Goal: Task Accomplishment & Management: Use online tool/utility

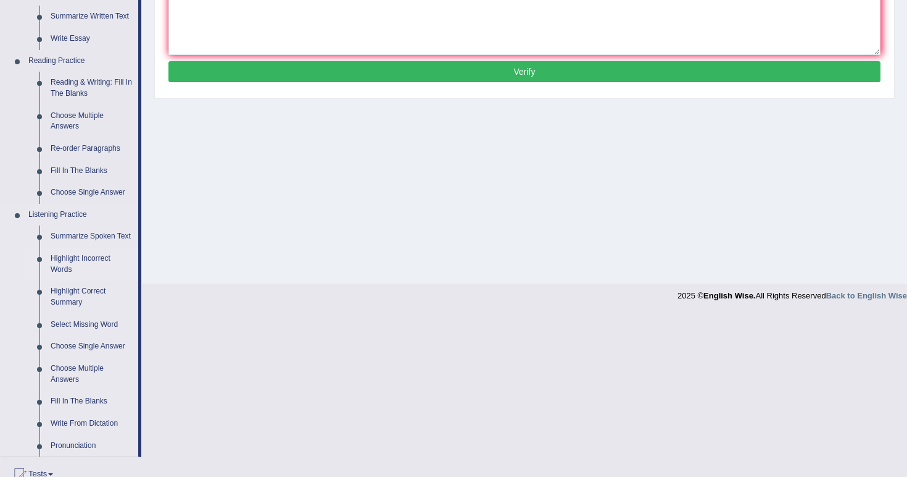
scroll to position [320, 0]
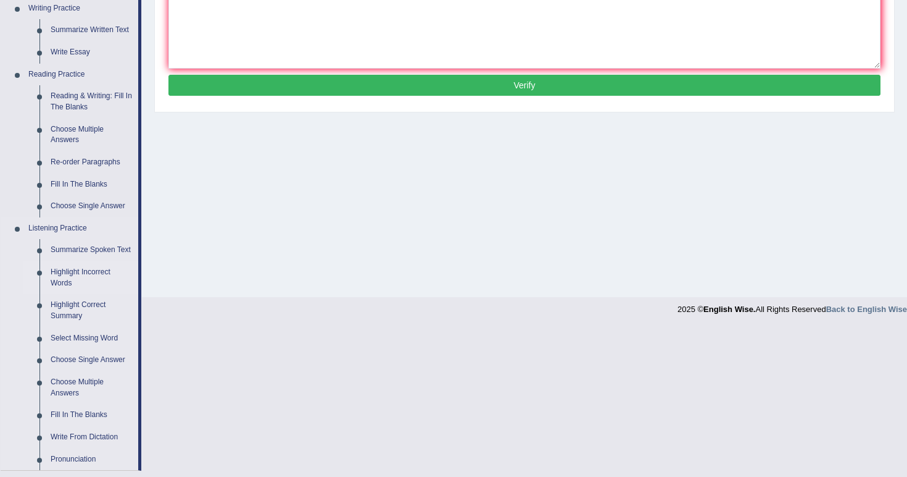
click at [61, 269] on link "Highlight Incorrect Words" at bounding box center [91, 277] width 93 height 33
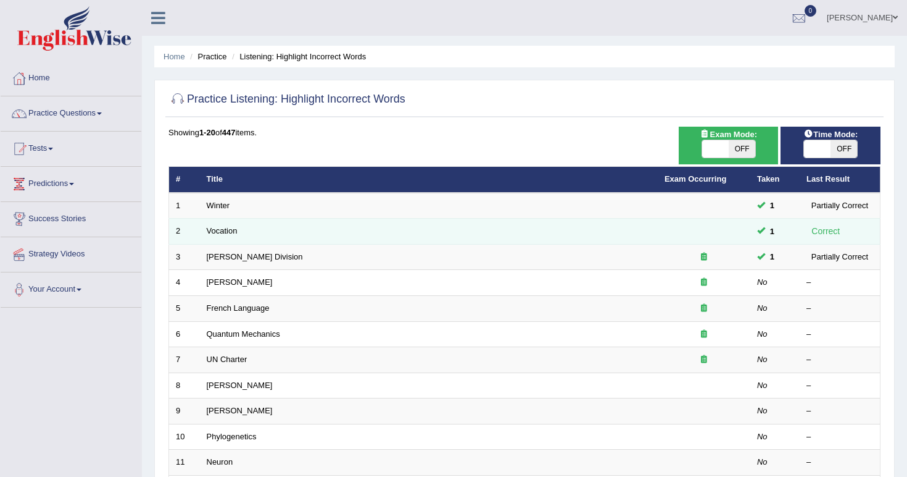
click at [230, 241] on td "Vocation" at bounding box center [429, 232] width 458 height 26
click at [223, 229] on link "Vocation" at bounding box center [222, 230] width 31 height 9
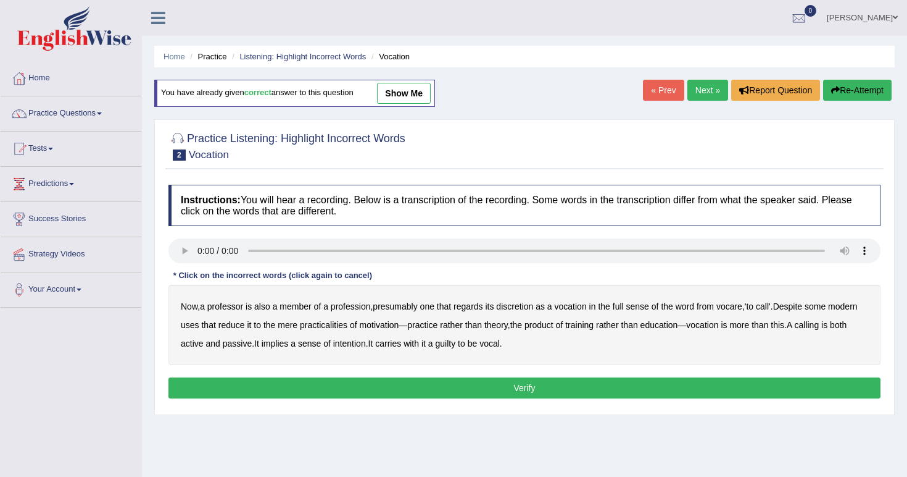
click at [193, 243] on audio at bounding box center [525, 250] width 712 height 25
click at [204, 250] on audio at bounding box center [525, 250] width 712 height 25
click at [198, 249] on audio at bounding box center [525, 250] width 712 height 25
click at [198, 250] on audio at bounding box center [525, 250] width 712 height 25
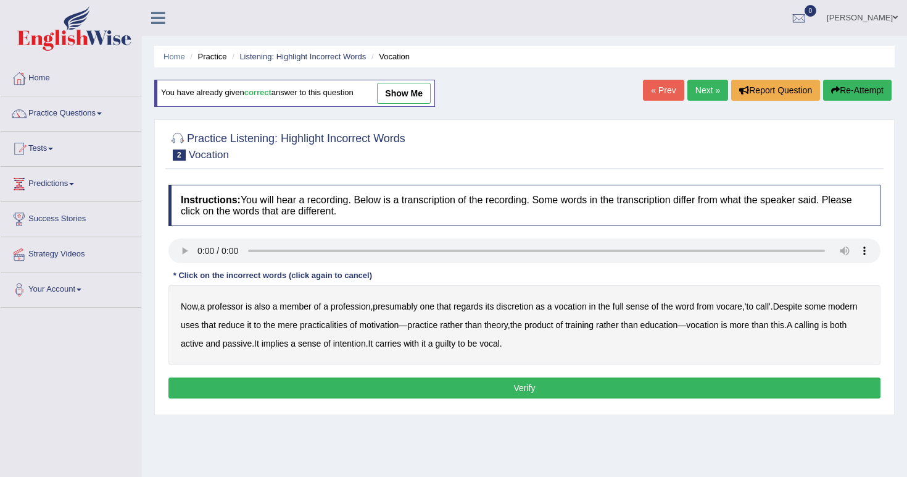
click at [198, 250] on audio at bounding box center [525, 250] width 712 height 25
click at [198, 251] on audio at bounding box center [525, 250] width 712 height 25
click at [198, 249] on audio at bounding box center [525, 250] width 712 height 25
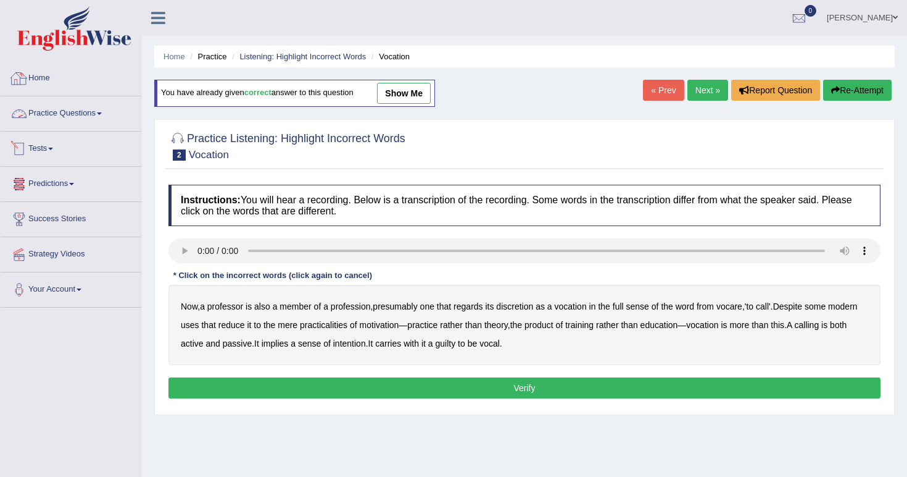
click at [6, 88] on link "Home" at bounding box center [71, 76] width 141 height 31
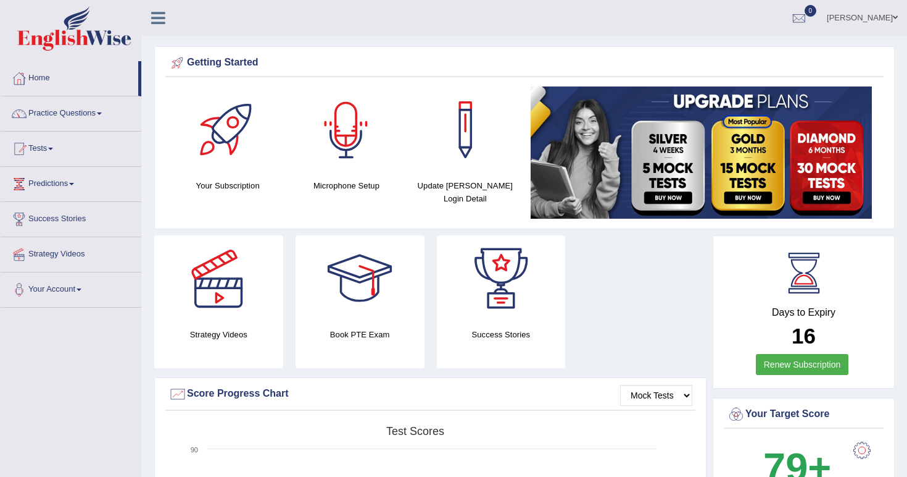
click at [378, 117] on div at bounding box center [346, 129] width 86 height 86
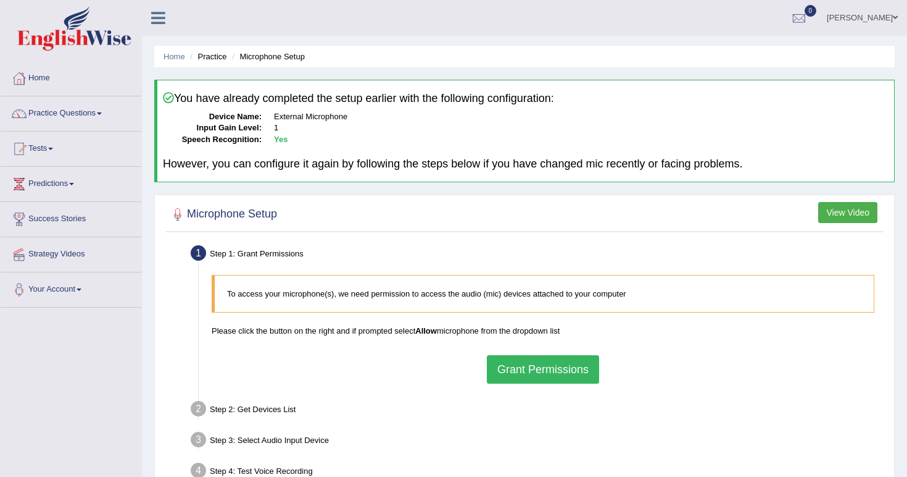
click at [504, 362] on button "Grant Permissions" at bounding box center [543, 369] width 112 height 28
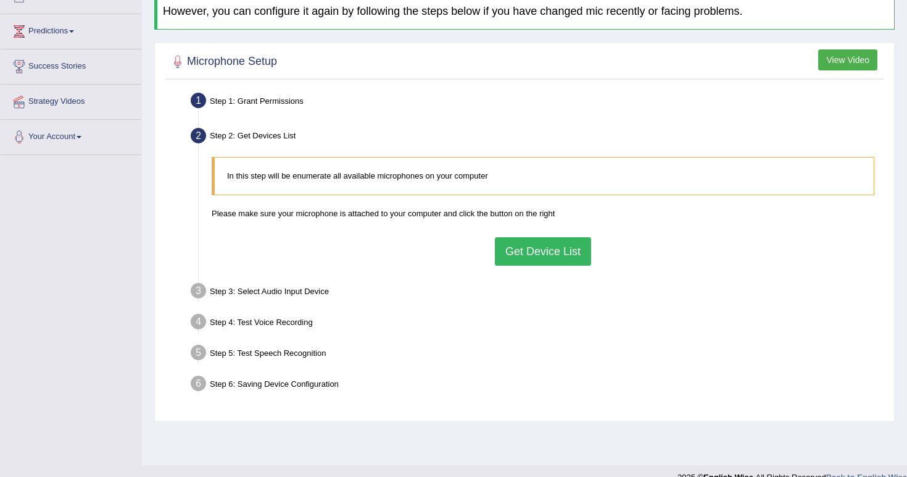
scroll to position [155, 0]
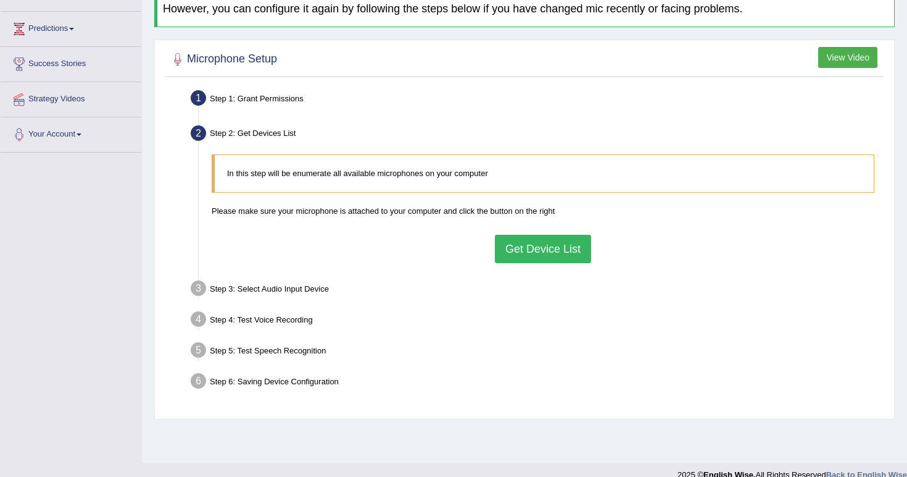
click at [514, 246] on button "Get Device List" at bounding box center [543, 249] width 96 height 28
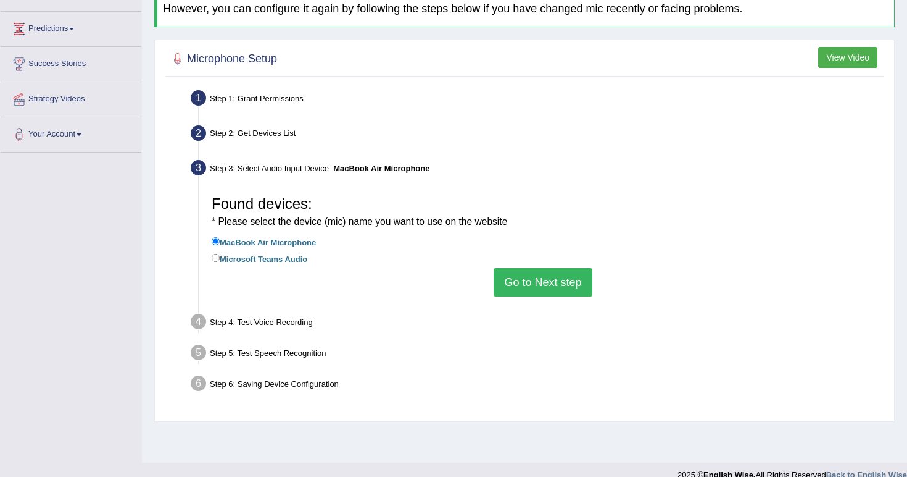
click at [520, 268] on button "Go to Next step" at bounding box center [543, 282] width 98 height 28
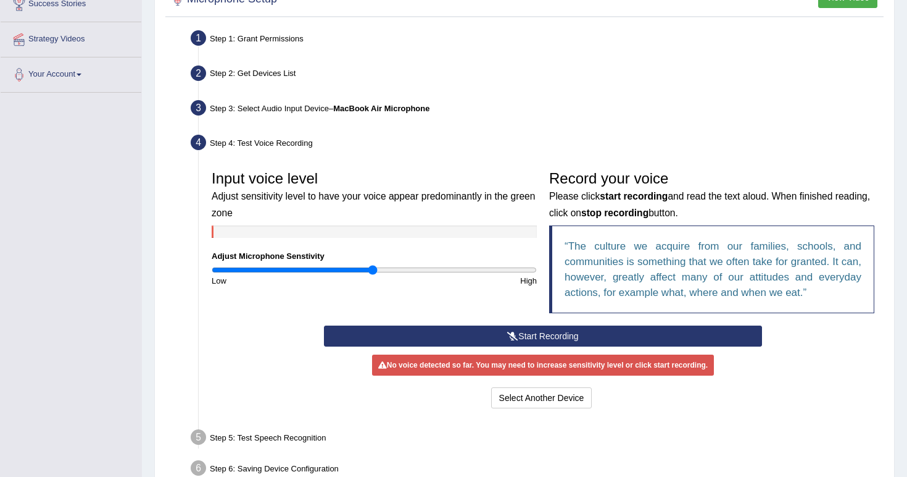
scroll to position [216, 0]
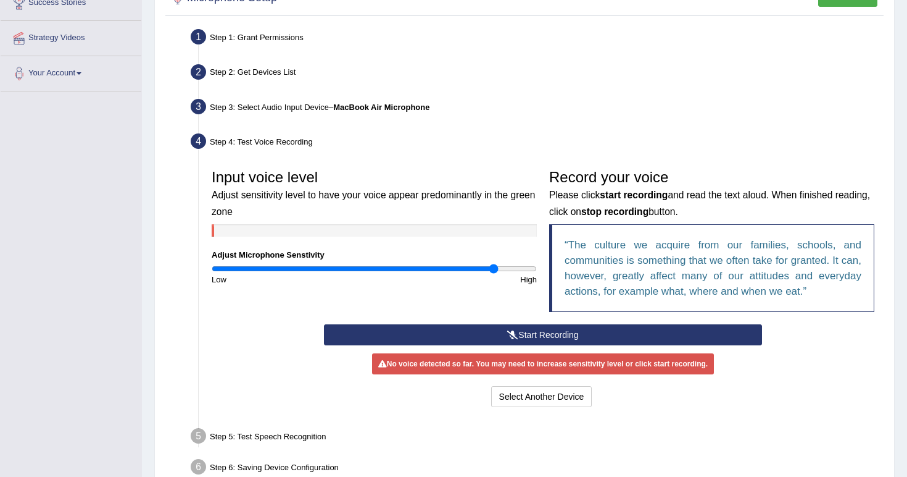
drag, startPoint x: 372, startPoint y: 267, endPoint x: 493, endPoint y: 264, distance: 120.4
click at [493, 264] on input "range" at bounding box center [374, 269] width 325 height 10
drag, startPoint x: 493, startPoint y: 264, endPoint x: 539, endPoint y: 264, distance: 46.3
click at [539, 264] on div "Input voice level Adjust sensitivity level to have your voice appear predominan…" at bounding box center [375, 224] width 338 height 122
drag, startPoint x: 531, startPoint y: 265, endPoint x: 461, endPoint y: 273, distance: 70.9
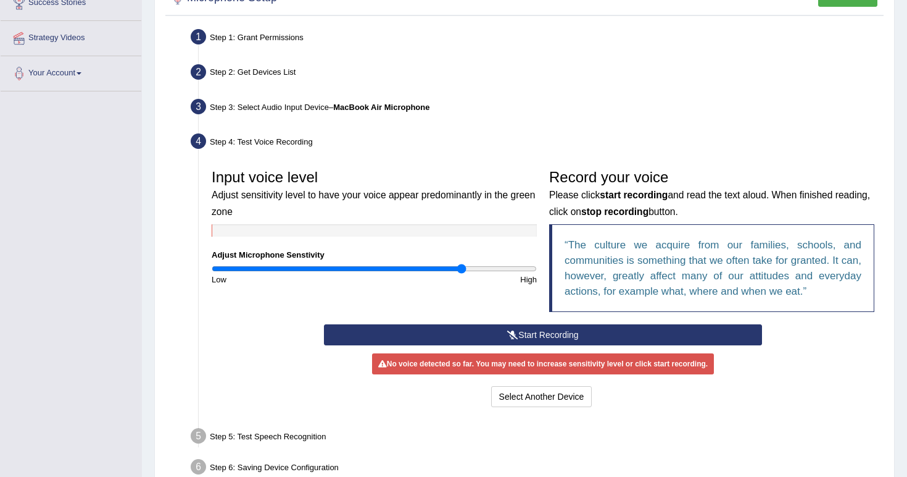
click at [461, 273] on div "Input voice level Adjust sensitivity level to have your voice appear predominan…" at bounding box center [375, 224] width 338 height 122
click at [481, 365] on div "No voice detected so far. You may need to increase sensitivity level or click s…" at bounding box center [543, 363] width 342 height 21
click at [481, 335] on button "Start Recording" at bounding box center [543, 334] width 438 height 21
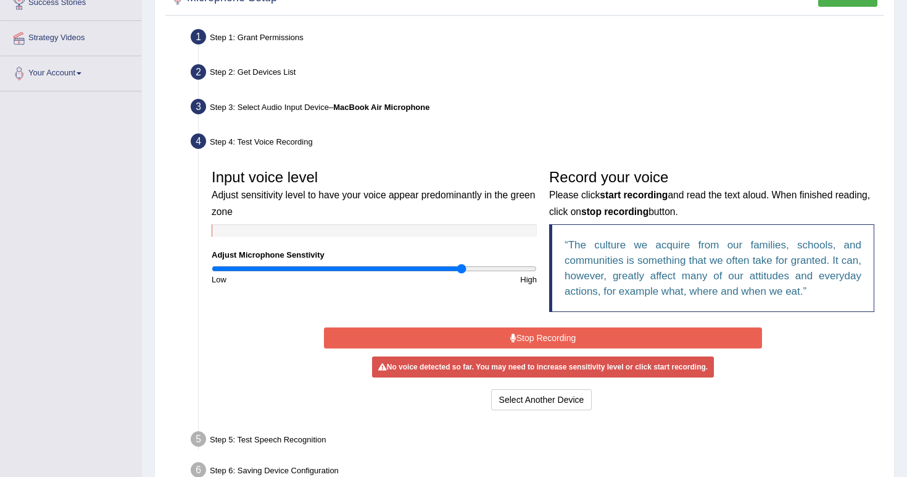
click at [483, 331] on button "Stop Recording" at bounding box center [543, 337] width 438 height 21
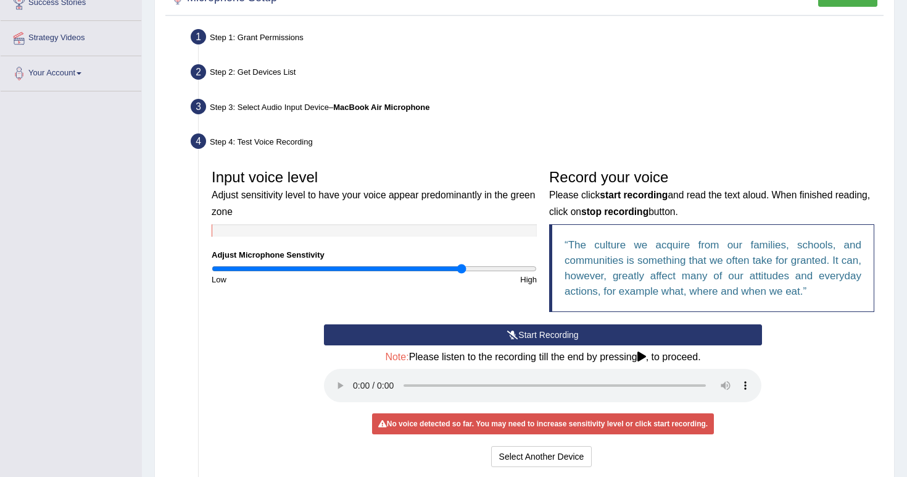
click at [357, 374] on audio at bounding box center [543, 385] width 438 height 33
click at [468, 273] on div "High" at bounding box center [459, 279] width 169 height 12
drag, startPoint x: 468, startPoint y: 272, endPoint x: 478, endPoint y: 272, distance: 9.9
click at [478, 273] on div "High" at bounding box center [459, 279] width 169 height 12
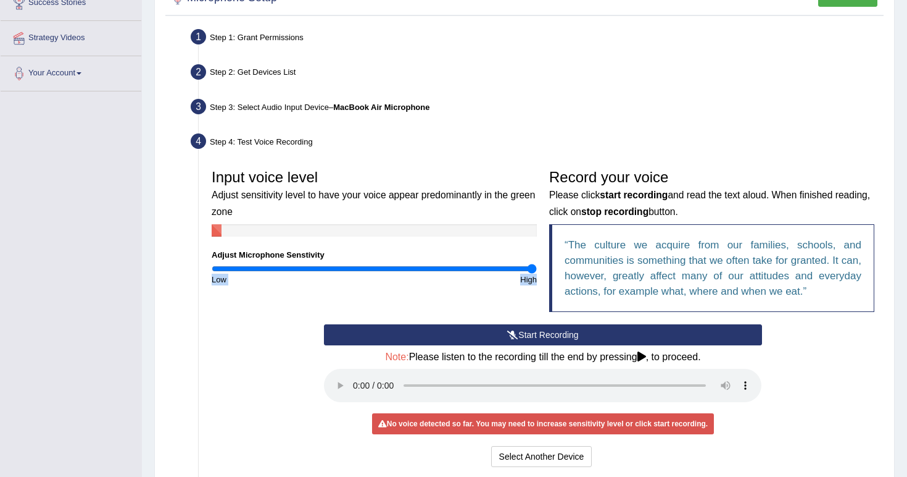
drag, startPoint x: 461, startPoint y: 267, endPoint x: 561, endPoint y: 240, distance: 103.0
click at [561, 240] on div "Input voice level Adjust sensitivity level to have your voice appear predominan…" at bounding box center [543, 243] width 675 height 161
click at [325, 296] on div "Input voice level Adjust sensitivity level to have your voice appear predominan…" at bounding box center [543, 243] width 675 height 161
click at [372, 337] on button "Start Recording" at bounding box center [543, 334] width 438 height 21
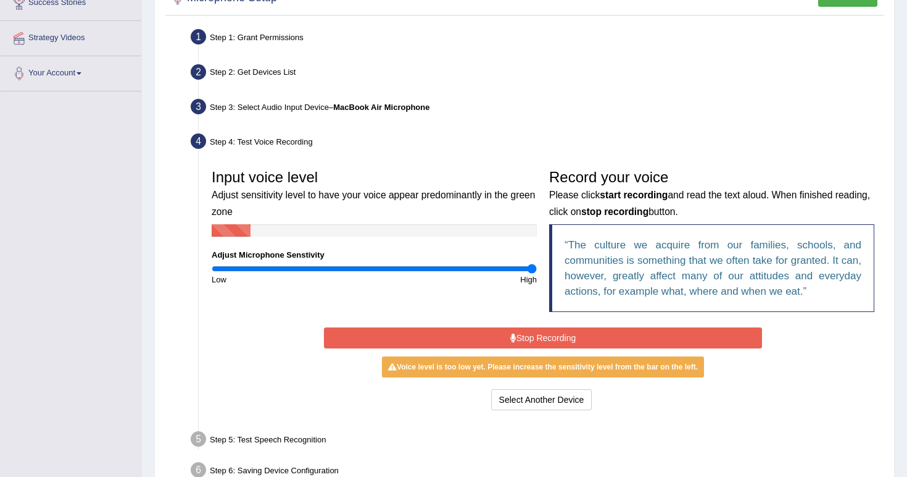
click at [372, 337] on button "Stop Recording" at bounding box center [543, 337] width 438 height 21
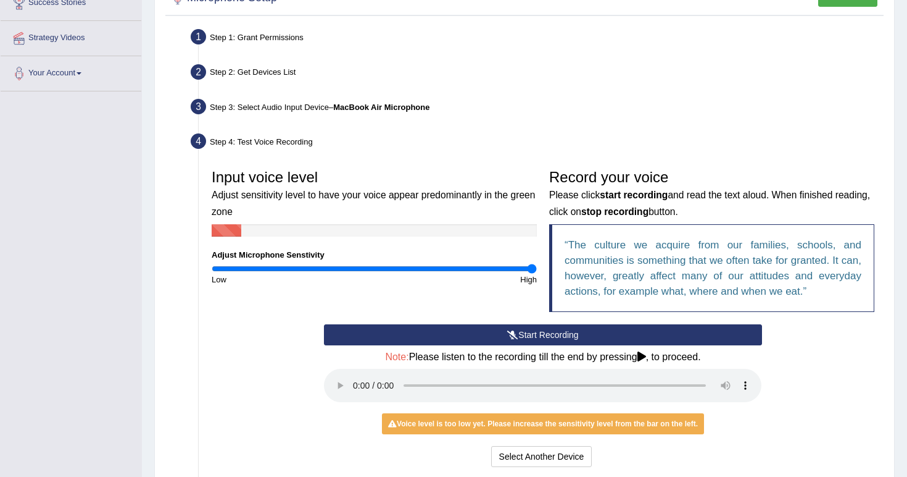
click at [352, 373] on audio at bounding box center [543, 385] width 438 height 33
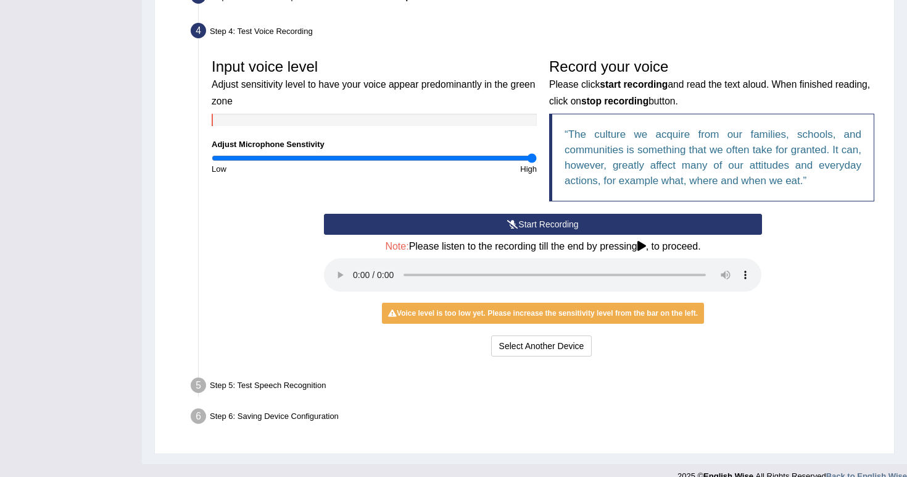
scroll to position [326, 0]
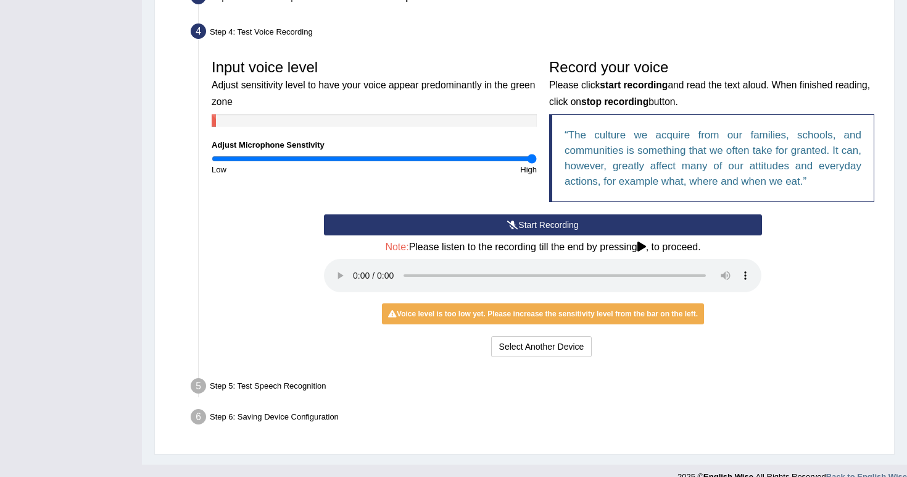
click at [396, 220] on button "Start Recording" at bounding box center [543, 224] width 438 height 21
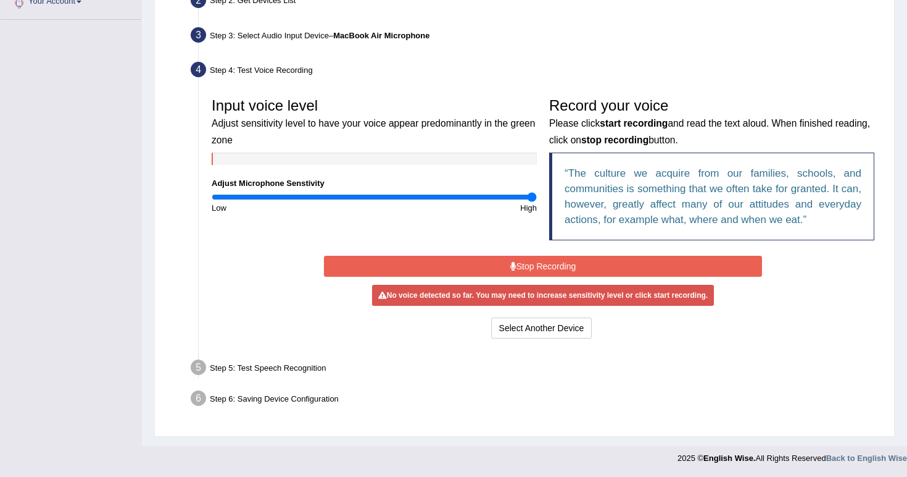
scroll to position [284, 0]
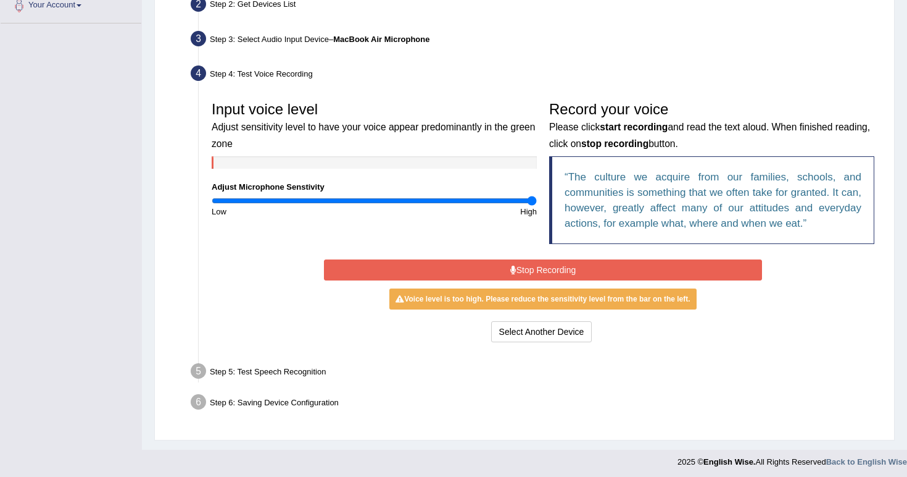
click at [416, 265] on button "Stop Recording" at bounding box center [543, 269] width 438 height 21
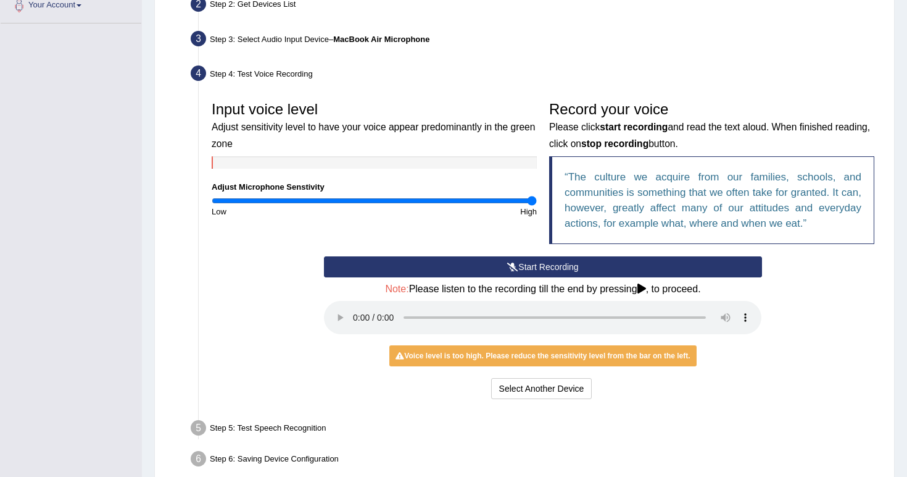
click at [507, 345] on div "Voice level is too high. Please reduce the sensitivity level from the bar on th…" at bounding box center [543, 355] width 307 height 21
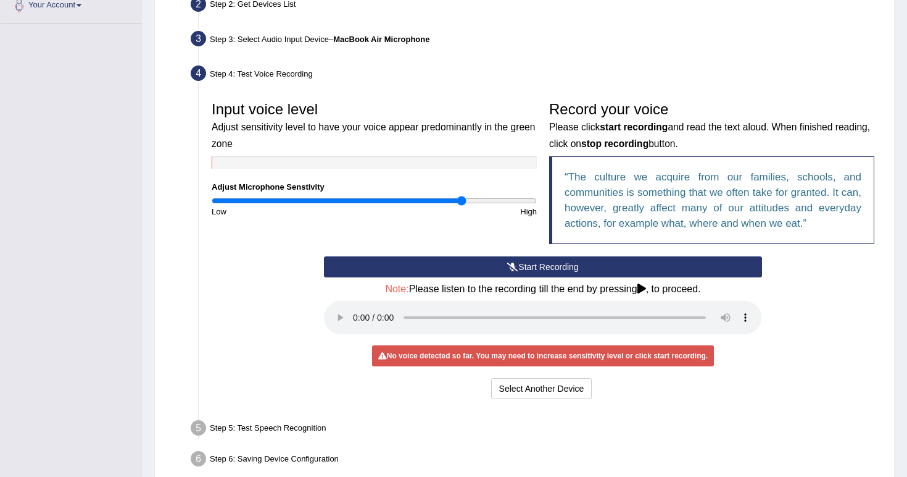
drag, startPoint x: 528, startPoint y: 196, endPoint x: 462, endPoint y: 192, distance: 66.2
click at [462, 192] on div "Input voice level Adjust sensitivity level to have your voice appear predominan…" at bounding box center [375, 156] width 338 height 122
drag, startPoint x: 465, startPoint y: 196, endPoint x: 499, endPoint y: 196, distance: 34.0
click at [499, 196] on input "range" at bounding box center [374, 201] width 325 height 10
click at [362, 301] on audio at bounding box center [543, 317] width 438 height 33
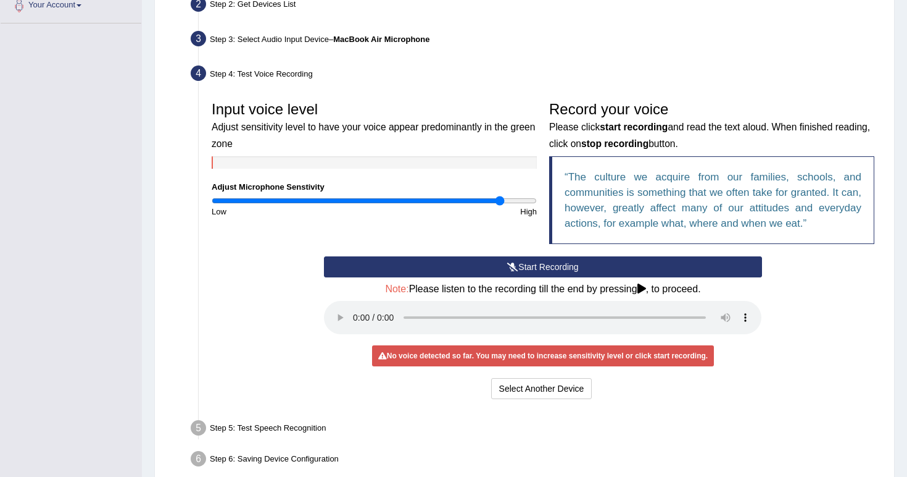
click at [357, 307] on audio at bounding box center [543, 317] width 438 height 33
click at [388, 265] on button "Start Recording" at bounding box center [543, 266] width 438 height 21
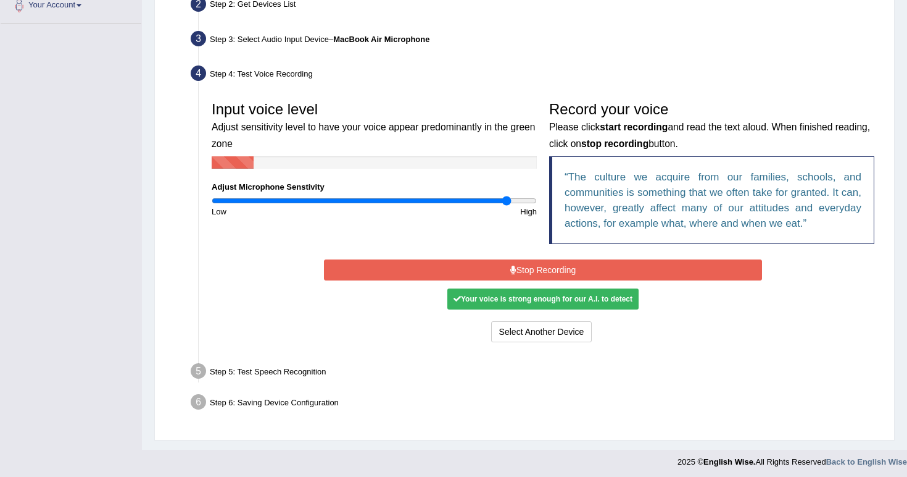
drag, startPoint x: 500, startPoint y: 201, endPoint x: 507, endPoint y: 201, distance: 7.4
click at [507, 201] on input "range" at bounding box center [374, 201] width 325 height 10
click at [510, 203] on input "range" at bounding box center [374, 201] width 325 height 10
click at [529, 265] on button "Stop Recording" at bounding box center [543, 269] width 438 height 21
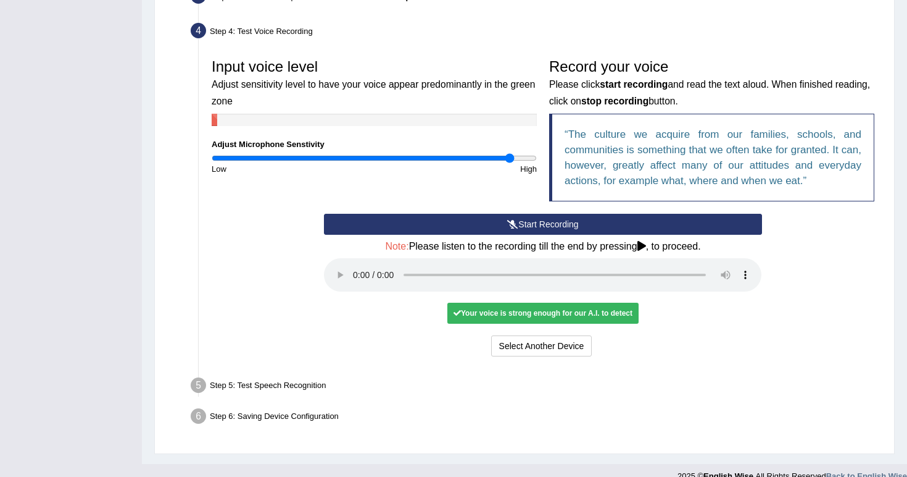
scroll to position [326, 0]
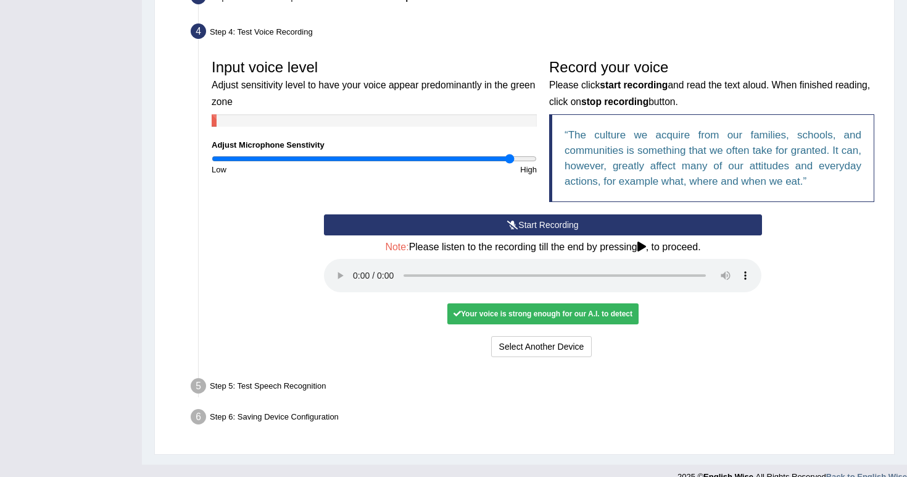
click at [515, 303] on div "Your voice is strong enough for our A.I. to detect" at bounding box center [543, 313] width 191 height 21
click at [315, 374] on div "Step 5: Test Speech Recognition" at bounding box center [537, 387] width 704 height 27
click at [504, 336] on button "Select Another Device" at bounding box center [541, 346] width 101 height 21
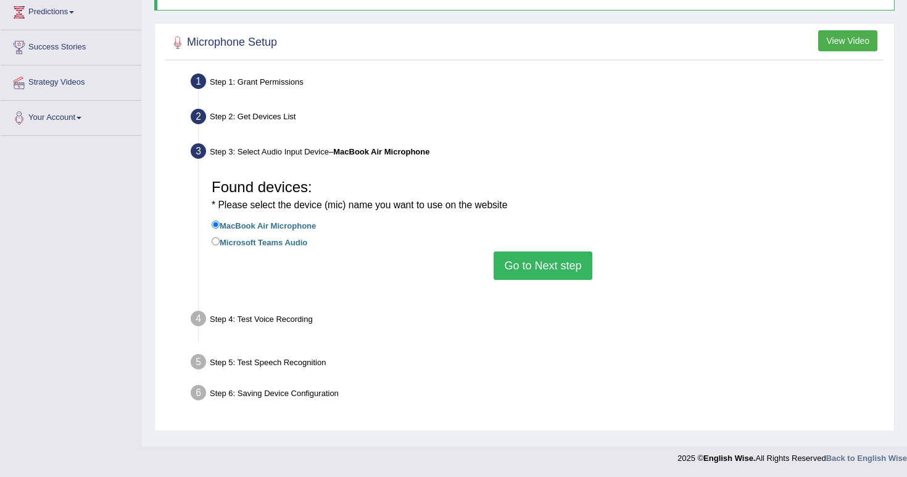
scroll to position [172, 0]
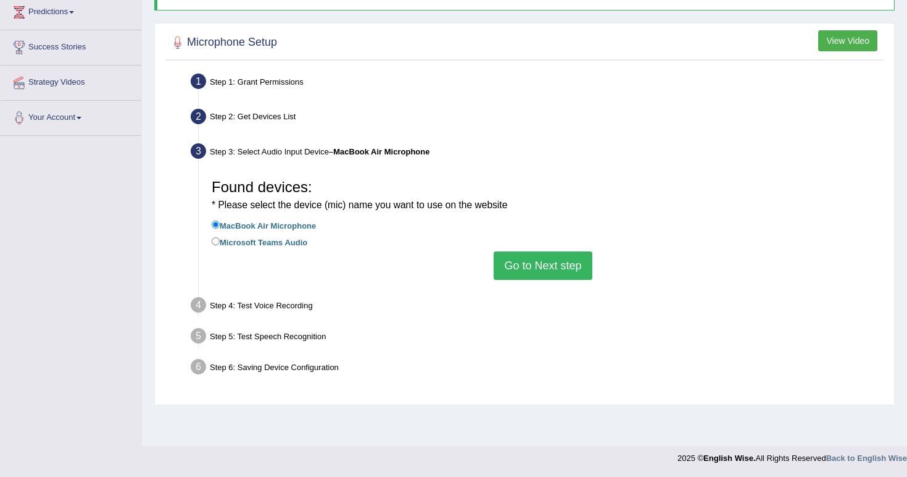
click at [526, 257] on button "Go to Next step" at bounding box center [543, 265] width 98 height 28
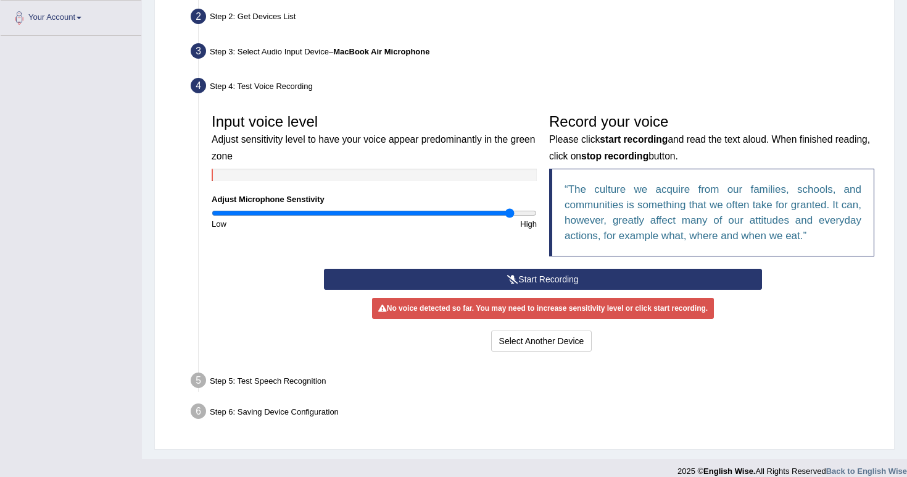
scroll to position [264, 0]
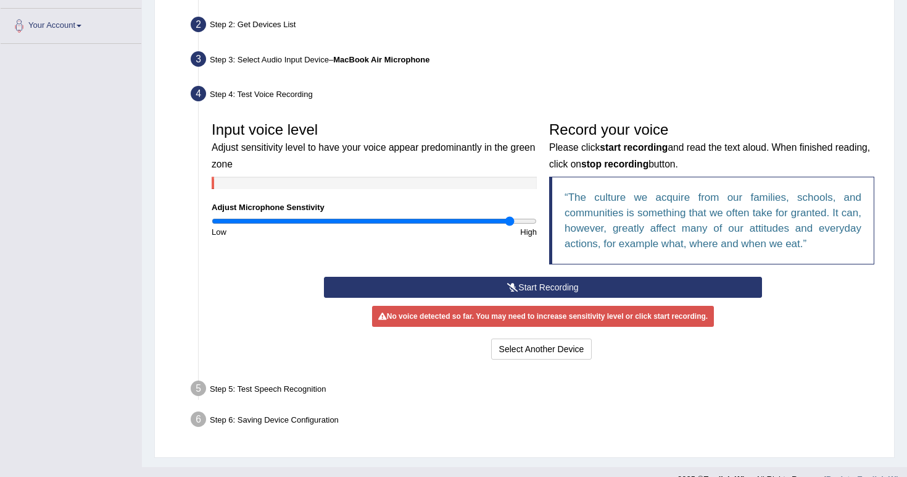
click at [512, 285] on icon at bounding box center [512, 287] width 11 height 9
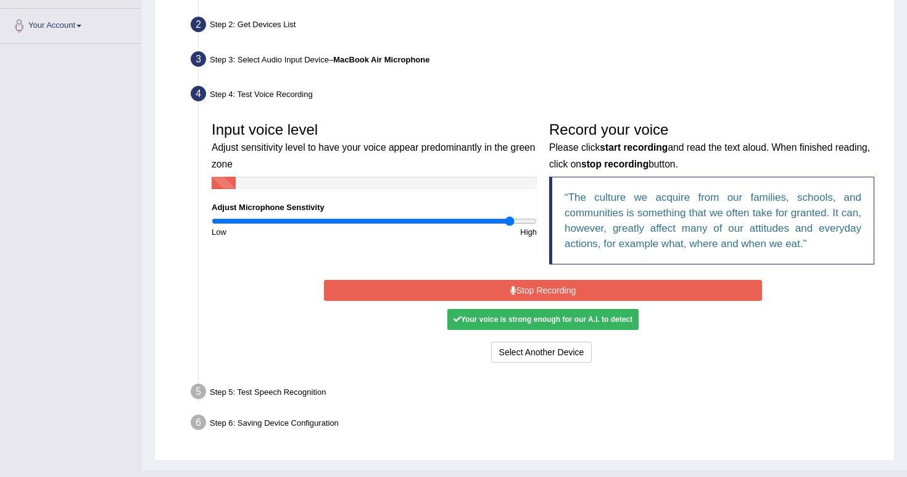
click at [512, 286] on icon at bounding box center [514, 290] width 6 height 9
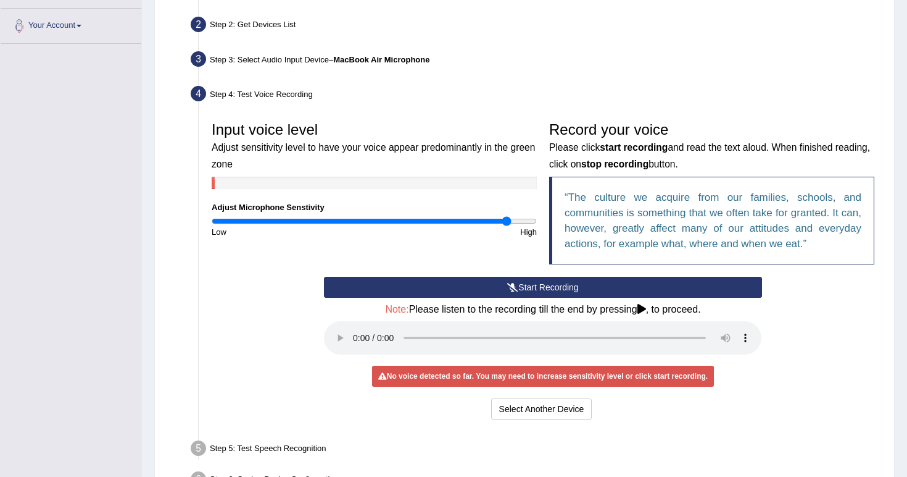
type input "1.84"
click at [507, 219] on input "range" at bounding box center [374, 221] width 325 height 10
click at [487, 280] on button "Start Recording" at bounding box center [543, 287] width 438 height 21
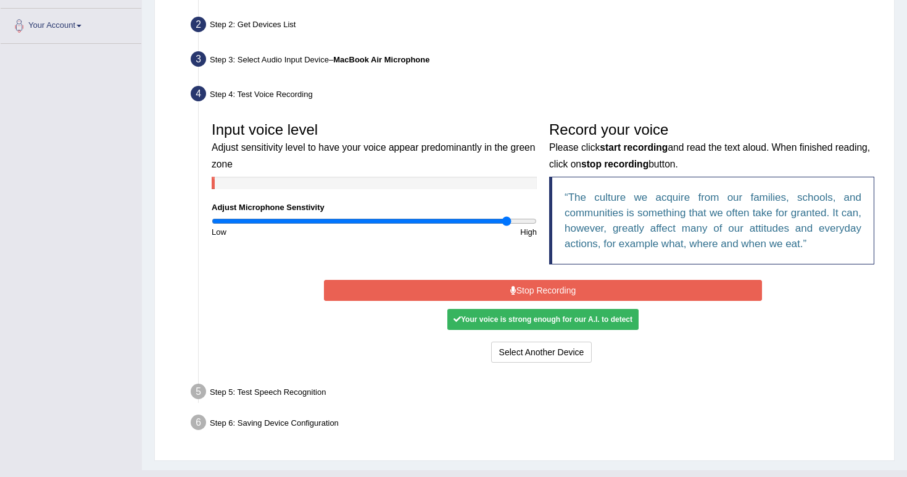
click at [499, 284] on button "Stop Recording" at bounding box center [543, 290] width 438 height 21
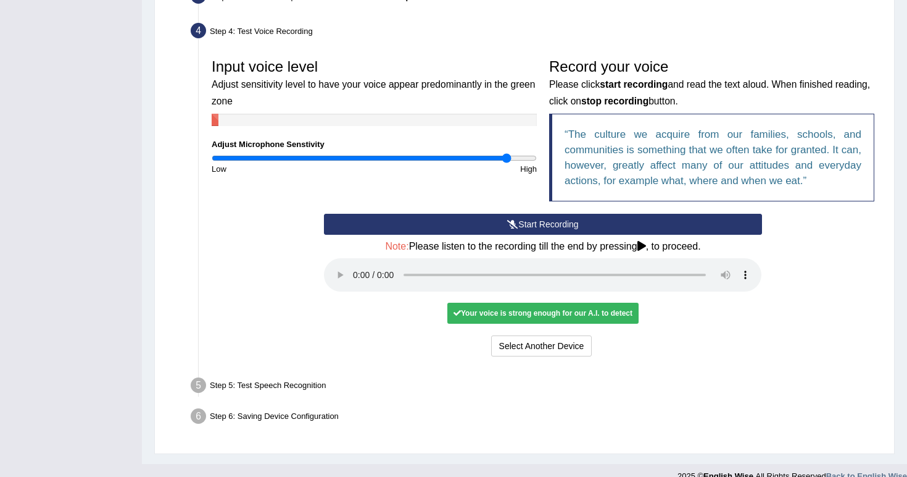
scroll to position [326, 0]
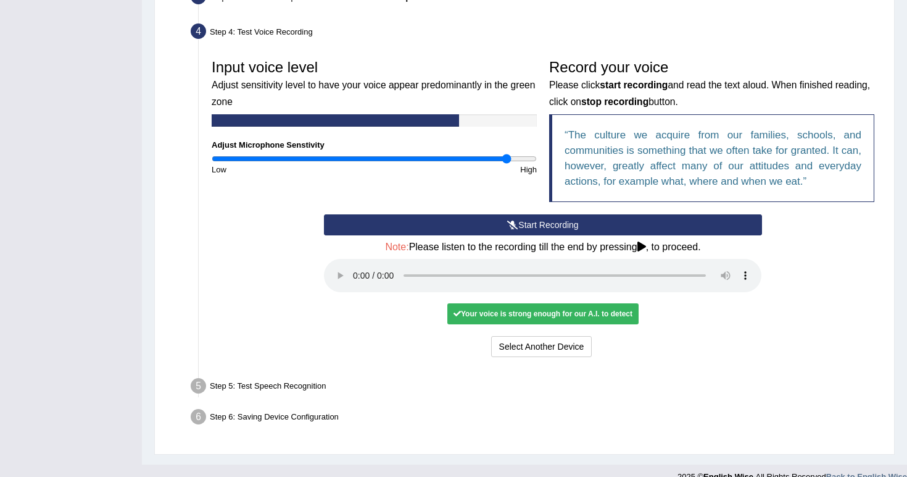
click at [753, 265] on audio at bounding box center [543, 275] width 438 height 33
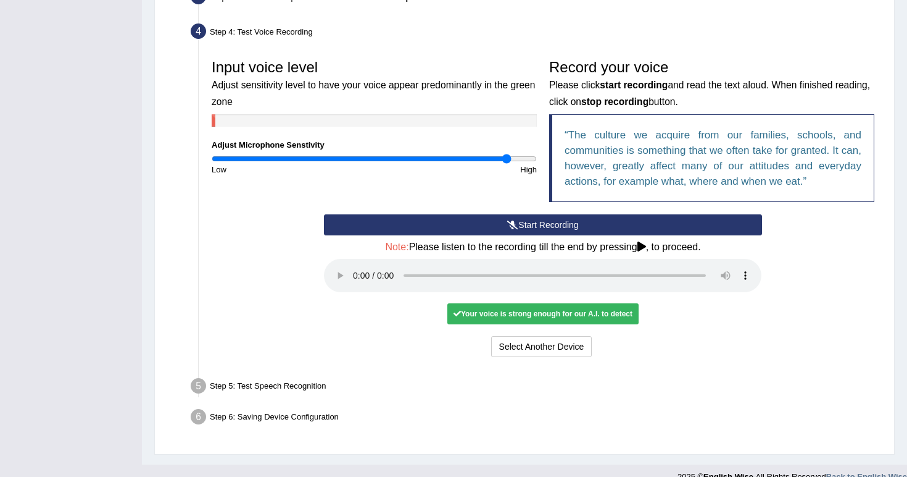
click at [743, 267] on audio at bounding box center [543, 275] width 438 height 33
click at [306, 374] on div "Step 5: Test Speech Recognition" at bounding box center [537, 387] width 704 height 27
click at [355, 265] on audio at bounding box center [543, 275] width 438 height 33
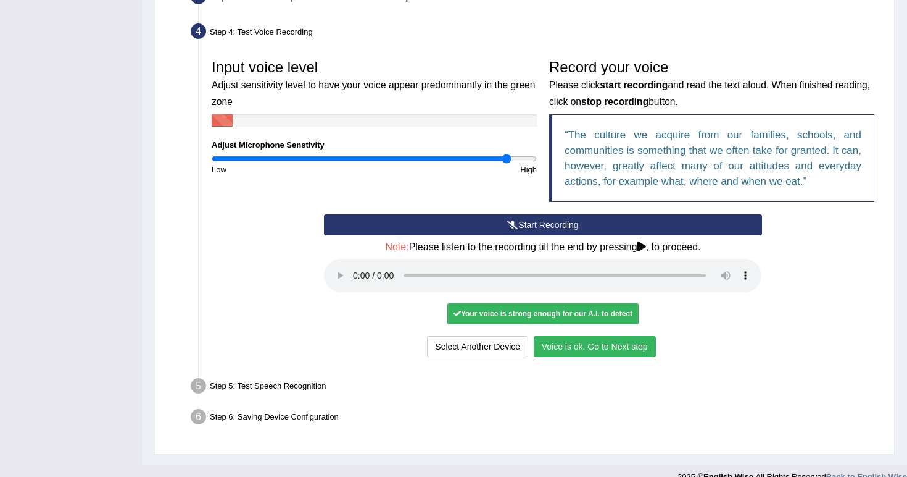
click at [596, 340] on div "Select Another Device Voice is ok. Go to Next step" at bounding box center [543, 348] width 438 height 24
click at [599, 336] on button "Voice is ok. Go to Next step" at bounding box center [595, 346] width 122 height 21
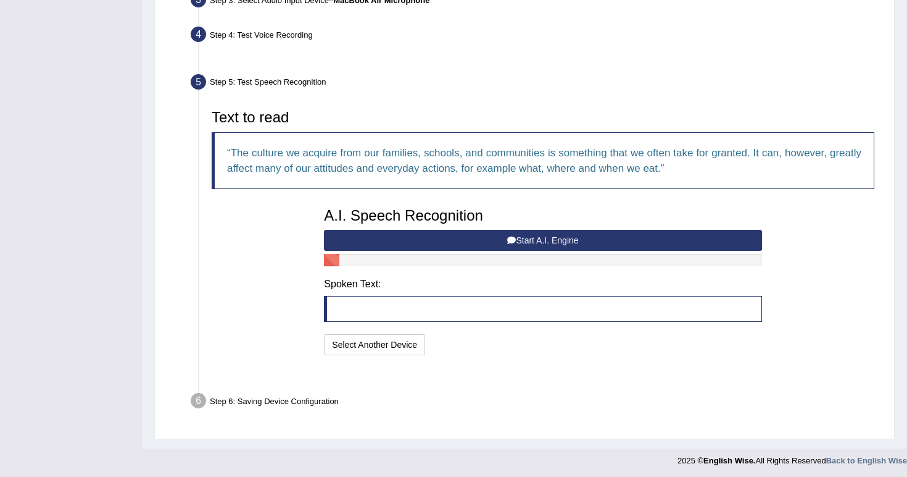
scroll to position [293, 0]
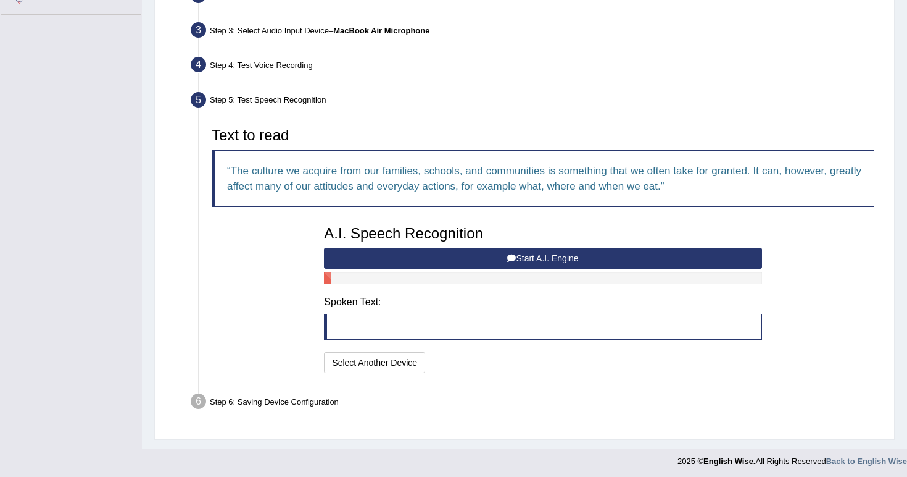
click at [575, 256] on button "Start A.I. Engine" at bounding box center [543, 258] width 438 height 21
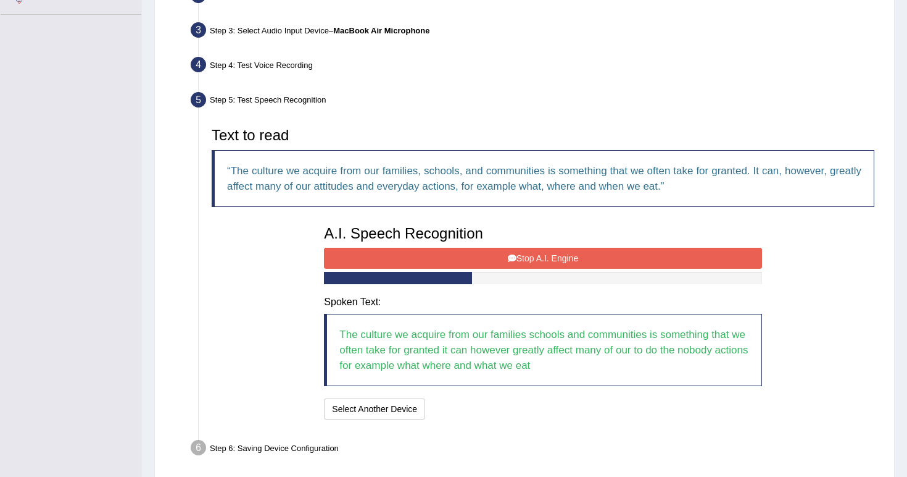
click at [518, 257] on button "Stop A.I. Engine" at bounding box center [543, 258] width 438 height 21
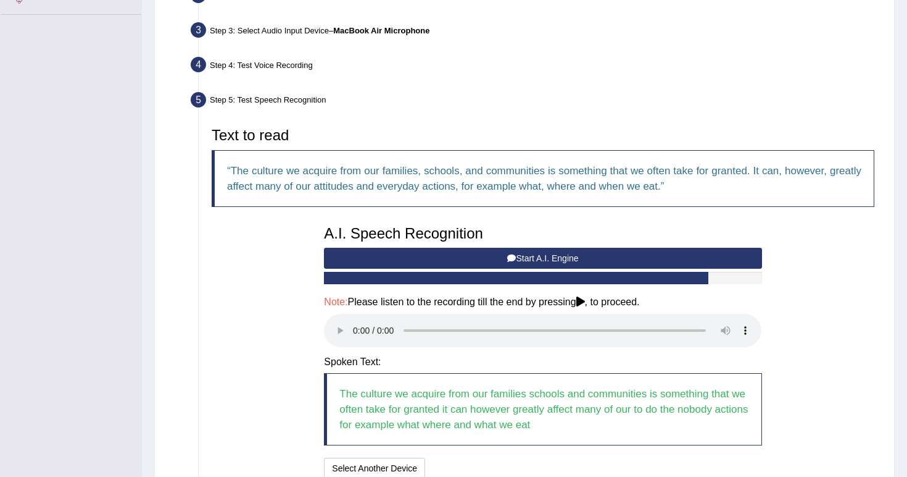
click at [349, 314] on audio at bounding box center [543, 330] width 438 height 33
click at [360, 323] on audio at bounding box center [543, 330] width 438 height 33
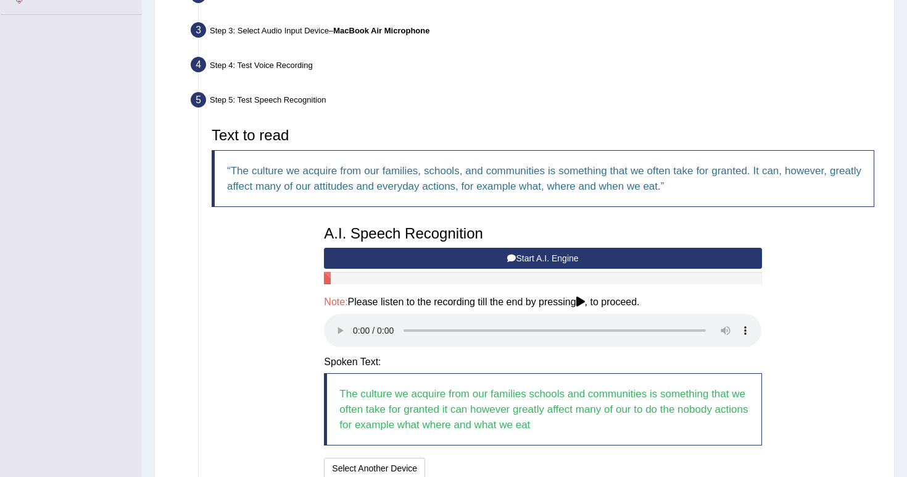
click at [354, 321] on audio at bounding box center [543, 330] width 438 height 33
click at [685, 318] on audio at bounding box center [543, 330] width 438 height 33
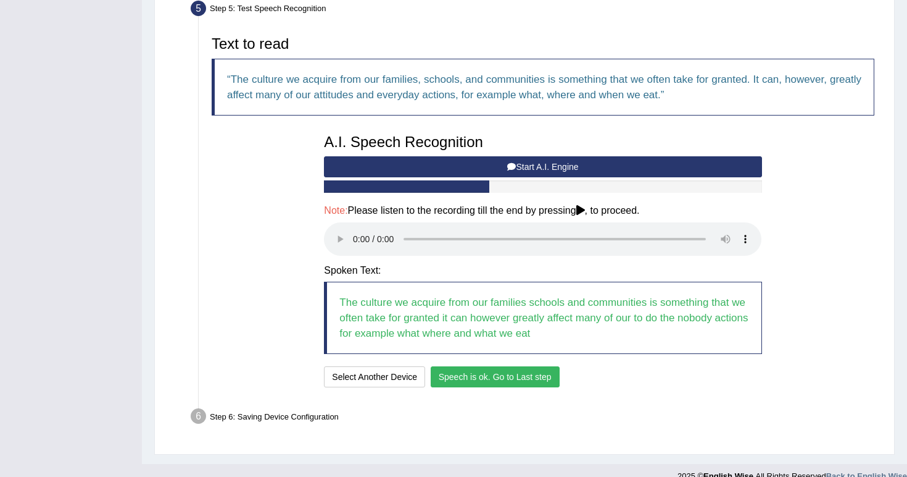
click at [541, 366] on button "Speech is ok. Go to Last step" at bounding box center [495, 376] width 129 height 21
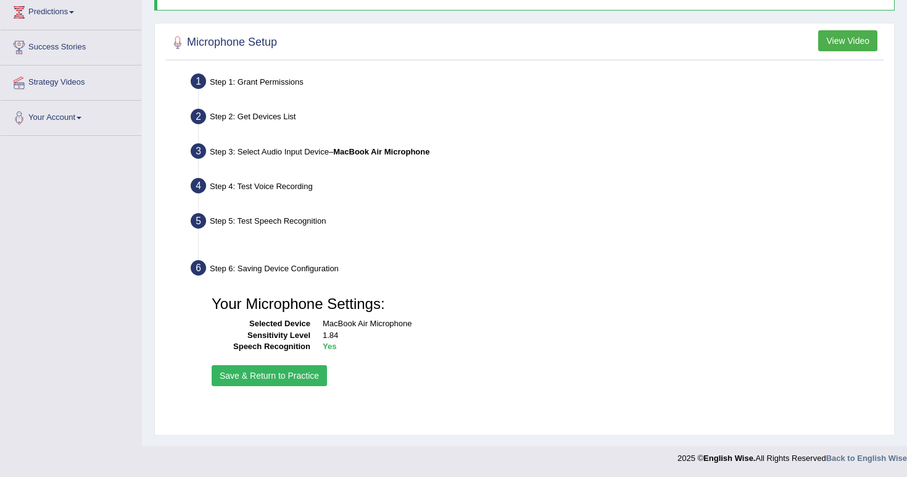
scroll to position [172, 0]
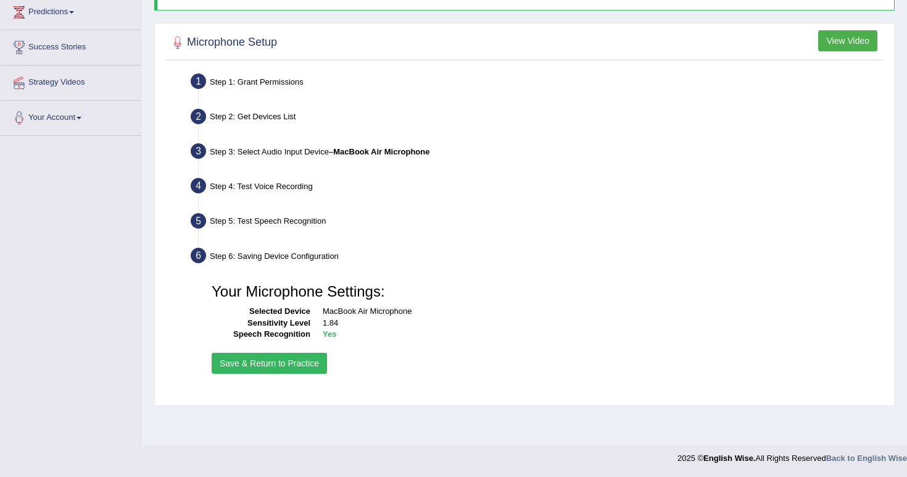
click at [292, 352] on button "Save & Return to Practice" at bounding box center [269, 362] width 115 height 21
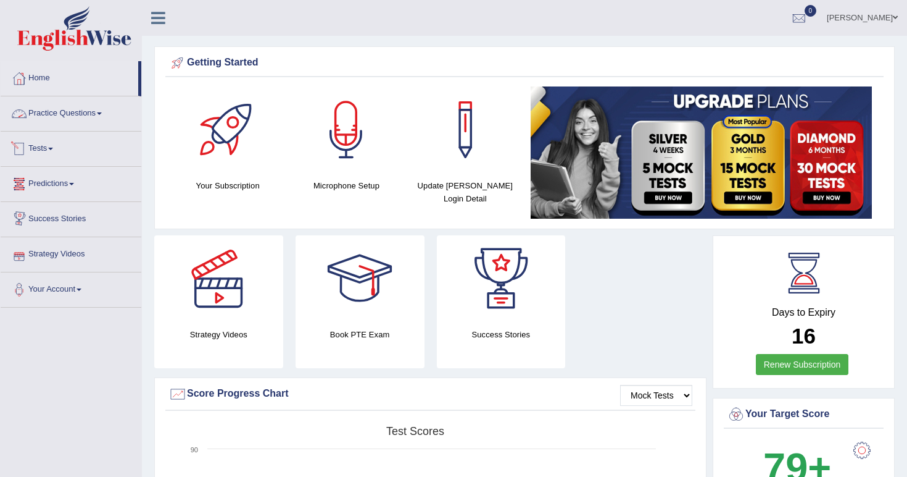
click at [80, 117] on link "Practice Questions" at bounding box center [71, 111] width 141 height 31
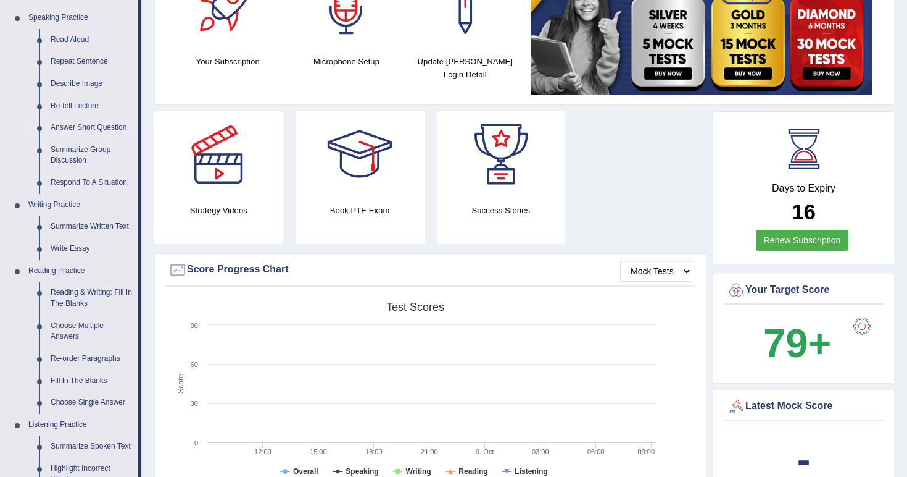
scroll to position [293, 0]
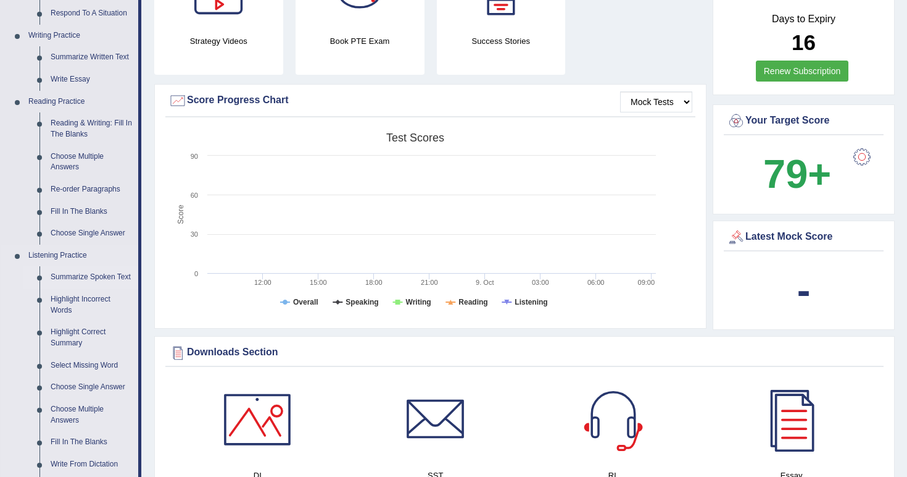
click at [54, 272] on link "Summarize Spoken Text" at bounding box center [91, 277] width 93 height 22
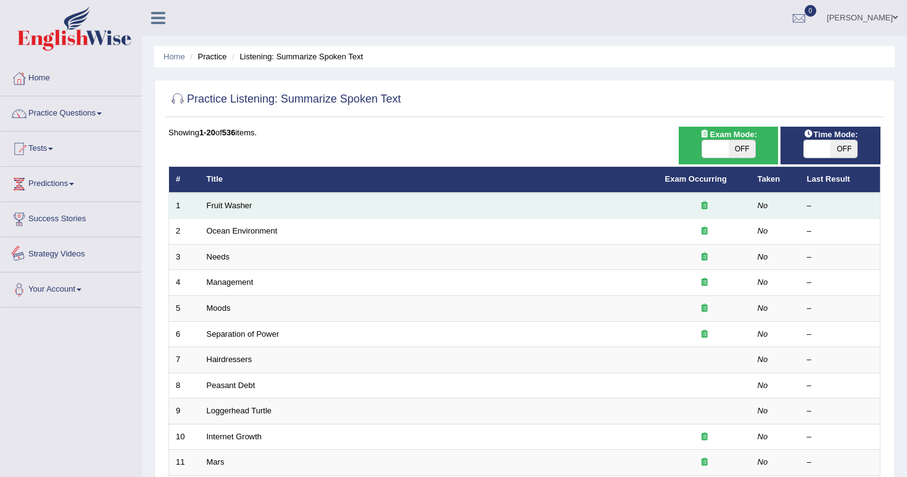
click at [271, 196] on td "Fruit Washer" at bounding box center [429, 206] width 459 height 26
click at [238, 206] on link "Fruit Washer" at bounding box center [230, 205] width 46 height 9
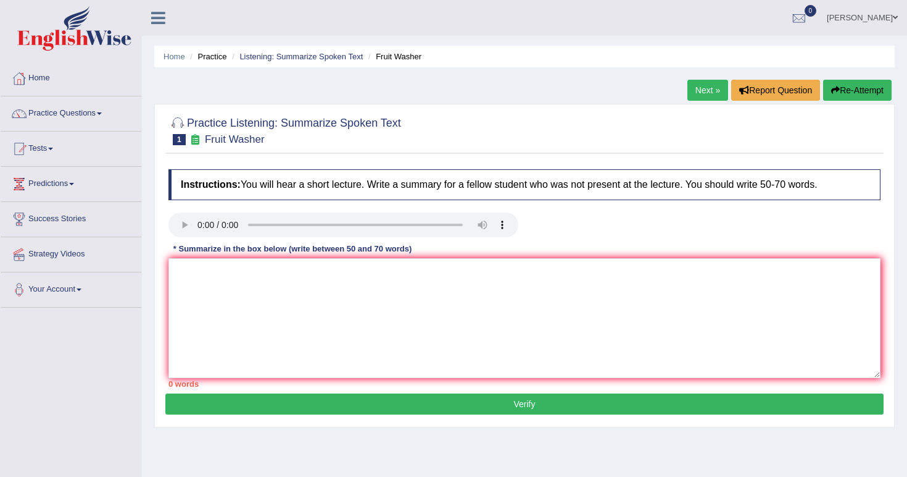
click at [201, 221] on audio at bounding box center [344, 224] width 350 height 25
click at [198, 223] on audio at bounding box center [344, 224] width 350 height 25
click at [62, 122] on link "Practice Questions" at bounding box center [71, 111] width 141 height 31
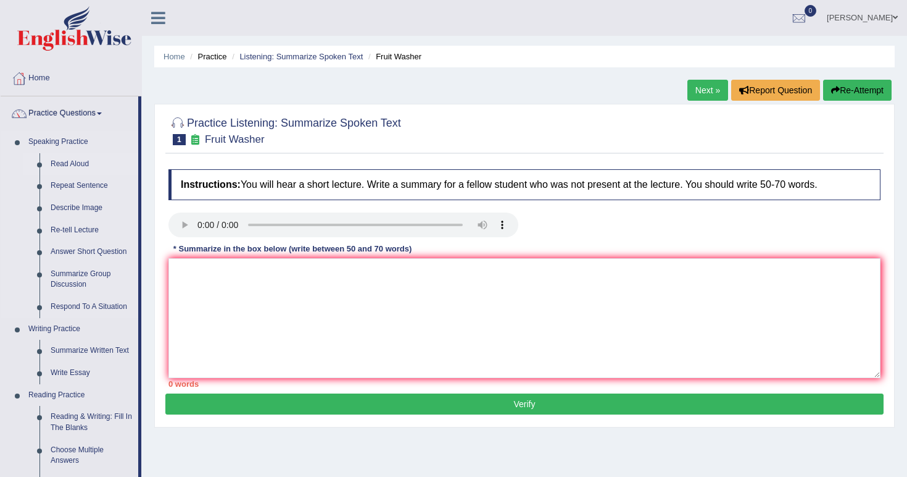
click at [69, 164] on link "Read Aloud" at bounding box center [91, 164] width 93 height 22
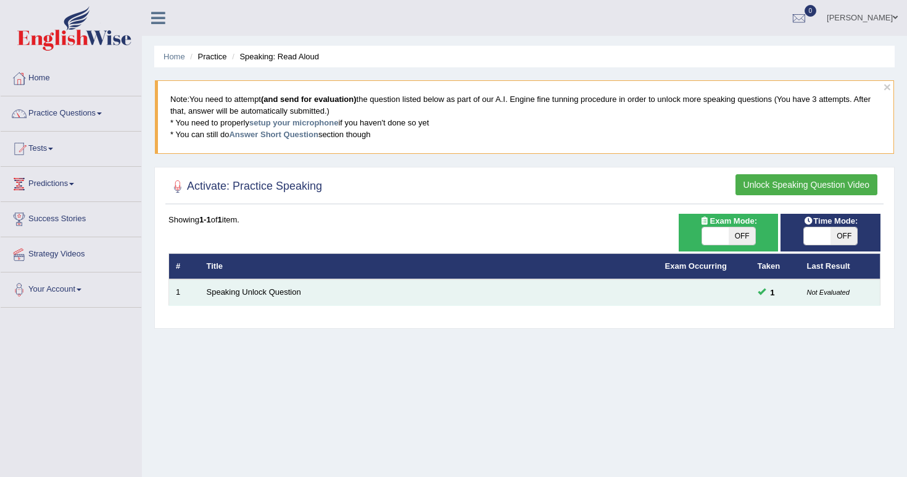
click at [361, 288] on td "Speaking Unlock Question" at bounding box center [429, 292] width 459 height 26
click at [340, 301] on td "Speaking Unlock Question" at bounding box center [429, 292] width 459 height 26
click at [290, 292] on link "Speaking Unlock Question" at bounding box center [254, 291] width 94 height 9
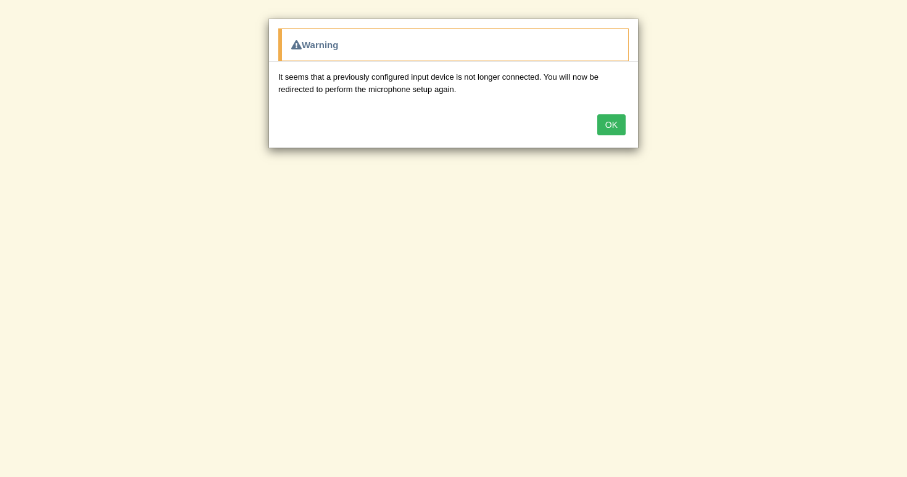
click at [613, 123] on button "OK" at bounding box center [612, 124] width 28 height 21
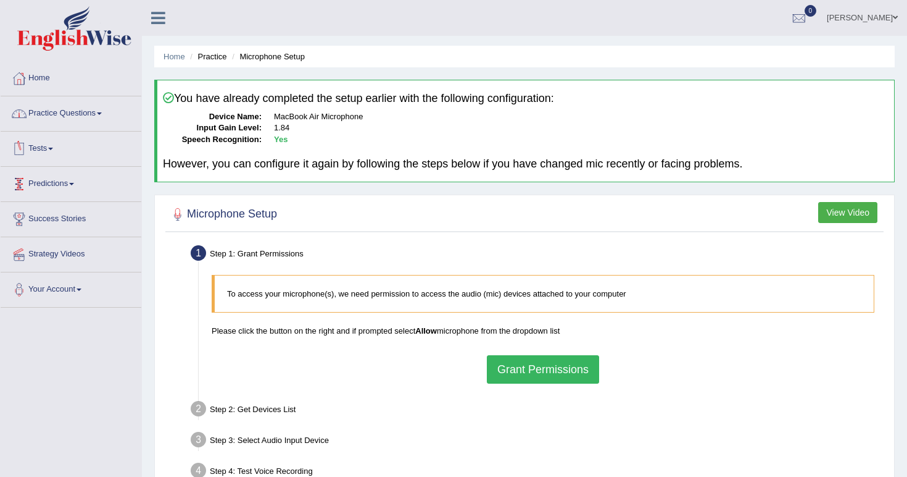
click at [93, 115] on link "Practice Questions" at bounding box center [71, 111] width 141 height 31
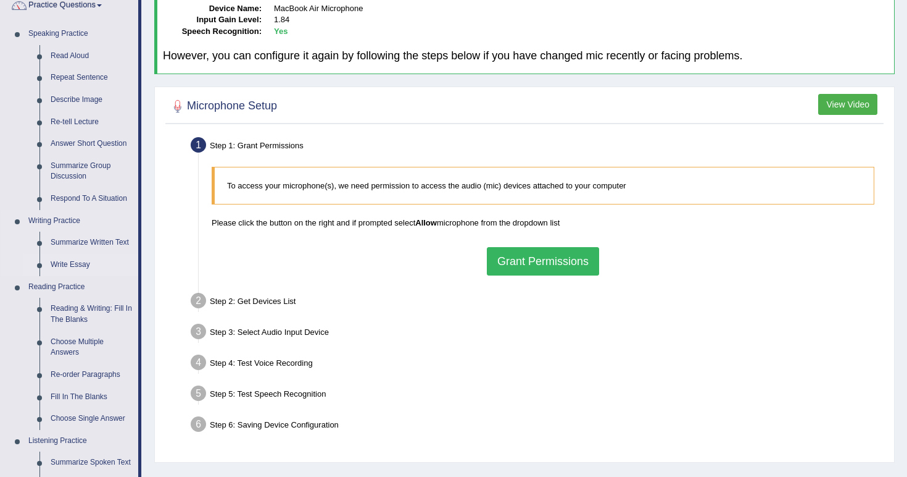
scroll to position [101, 0]
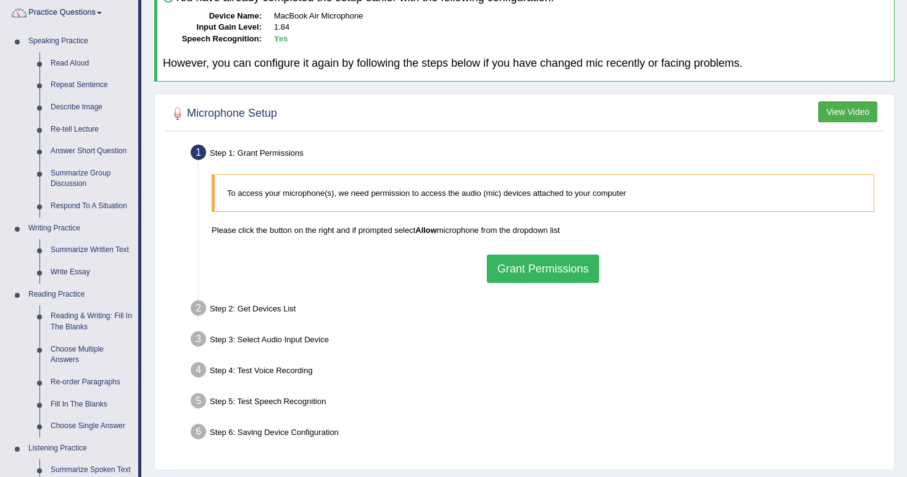
click at [573, 262] on button "Grant Permissions" at bounding box center [543, 268] width 112 height 28
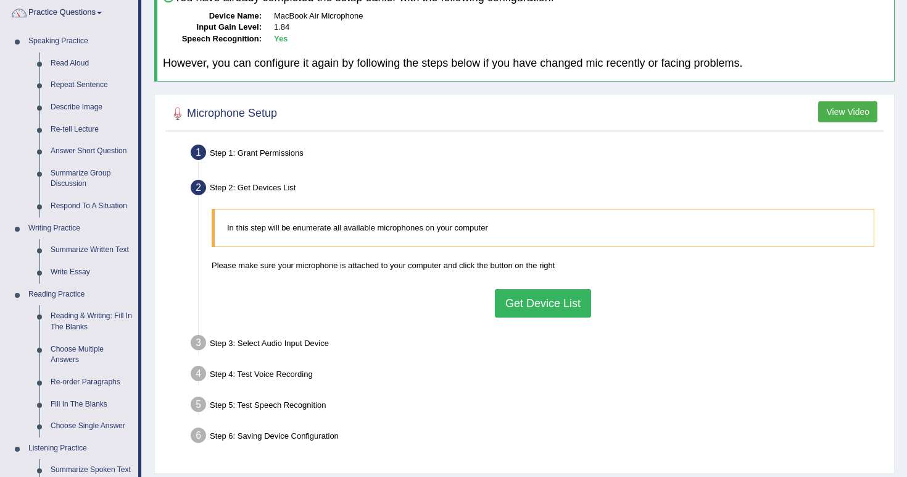
click at [547, 289] on button "Get Device List" at bounding box center [543, 303] width 96 height 28
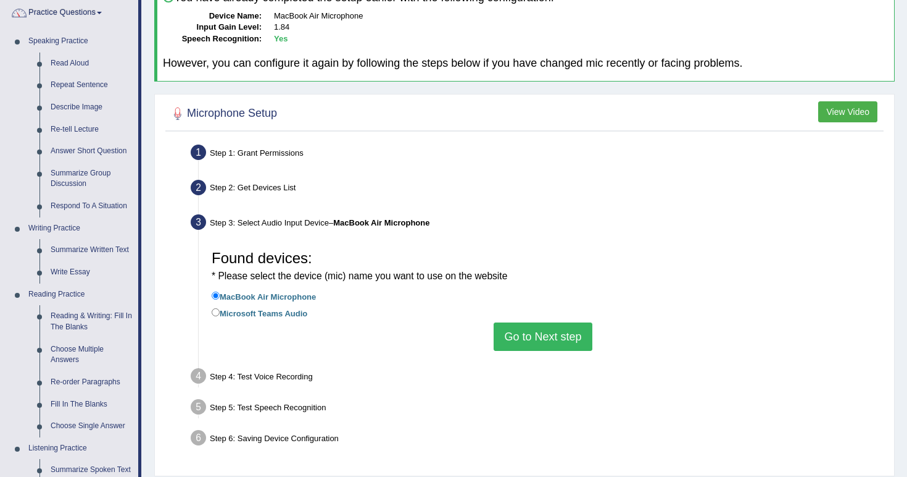
click at [547, 324] on button "Go to Next step" at bounding box center [543, 336] width 98 height 28
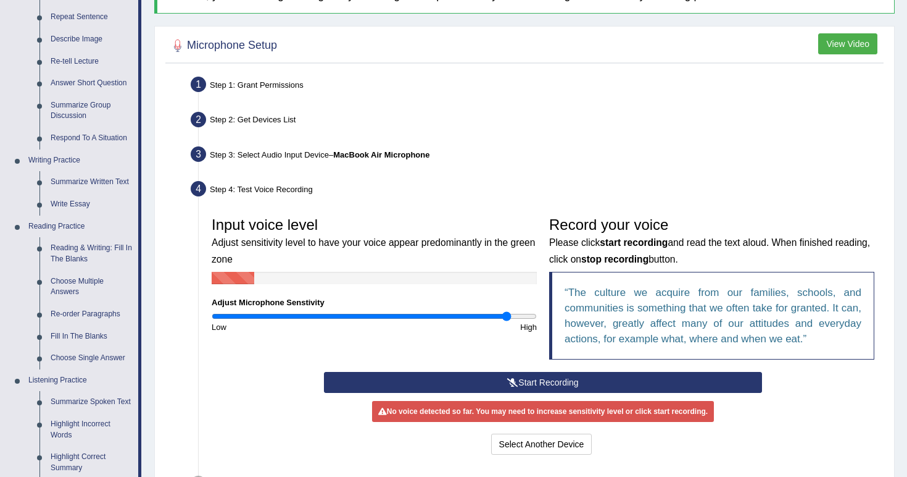
scroll to position [169, 0]
click at [589, 381] on button "Start Recording" at bounding box center [543, 382] width 438 height 21
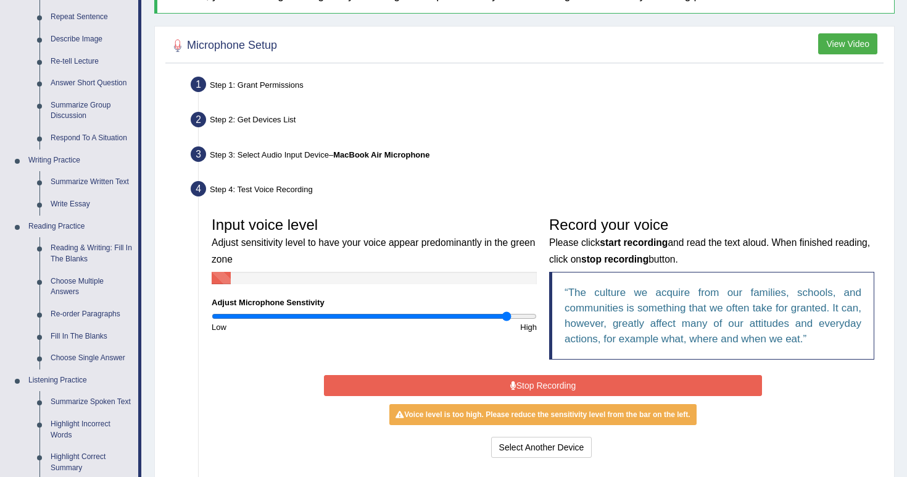
click at [588, 385] on button "Stop Recording" at bounding box center [543, 385] width 438 height 21
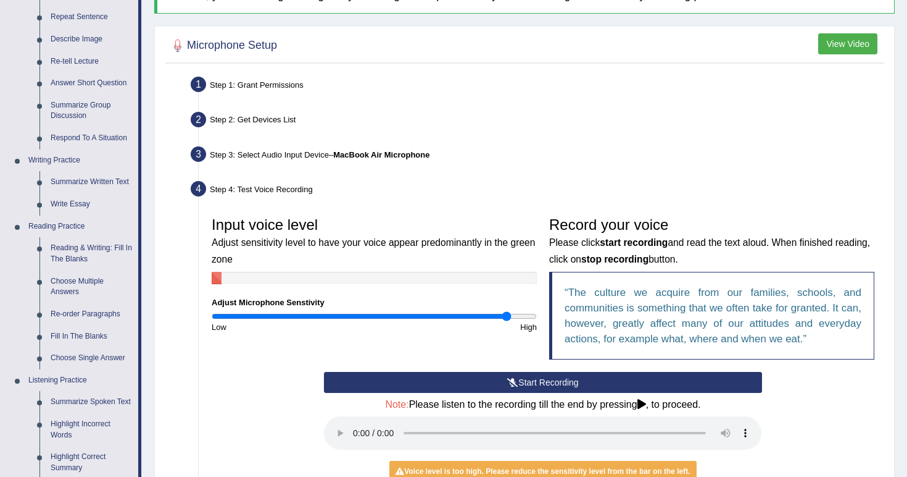
scroll to position [288, 0]
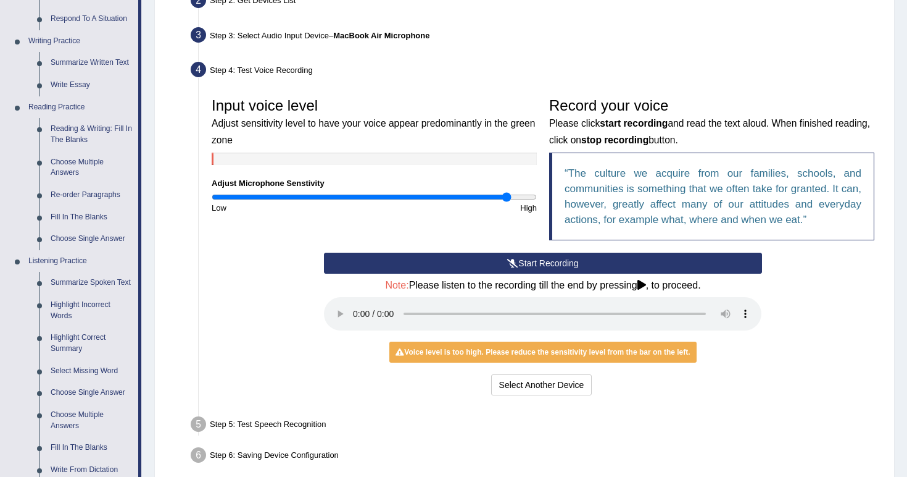
click at [651, 297] on audio at bounding box center [543, 313] width 438 height 33
click at [659, 298] on audio at bounding box center [543, 313] width 438 height 33
click at [481, 265] on button "Start Recording" at bounding box center [543, 262] width 438 height 21
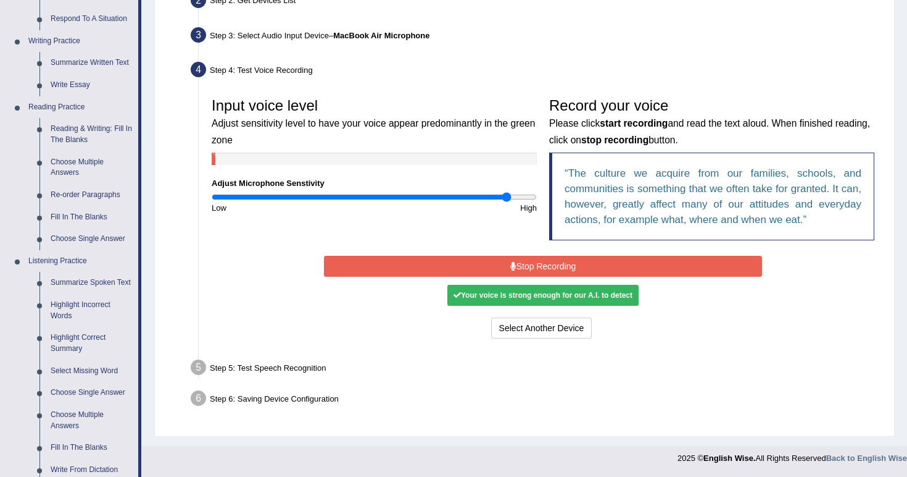
click at [499, 256] on button "Stop Recording" at bounding box center [543, 266] width 438 height 21
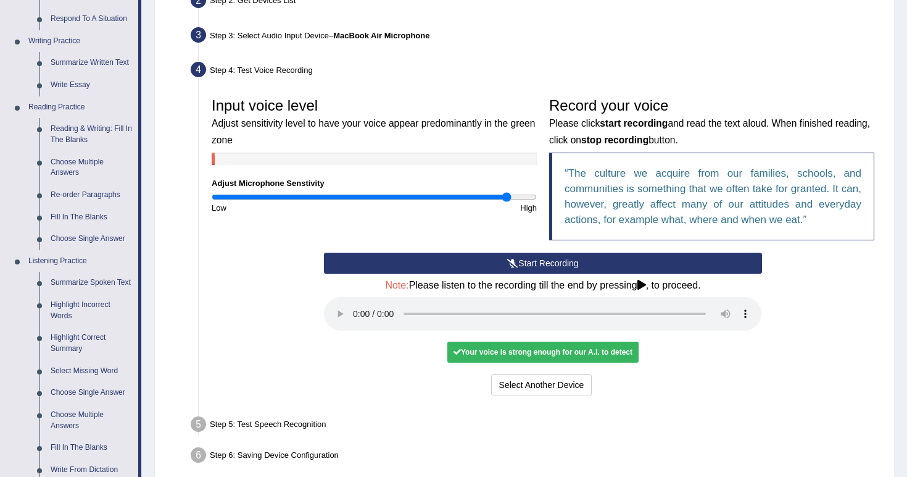
click at [617, 297] on audio at bounding box center [543, 313] width 438 height 33
click at [622, 300] on audio at bounding box center [543, 313] width 438 height 33
click at [647, 298] on audio at bounding box center [543, 313] width 438 height 33
click at [356, 301] on audio at bounding box center [543, 313] width 438 height 33
click at [584, 378] on div "Select Another Device Voice is ok. Go to Next step" at bounding box center [543, 386] width 438 height 24
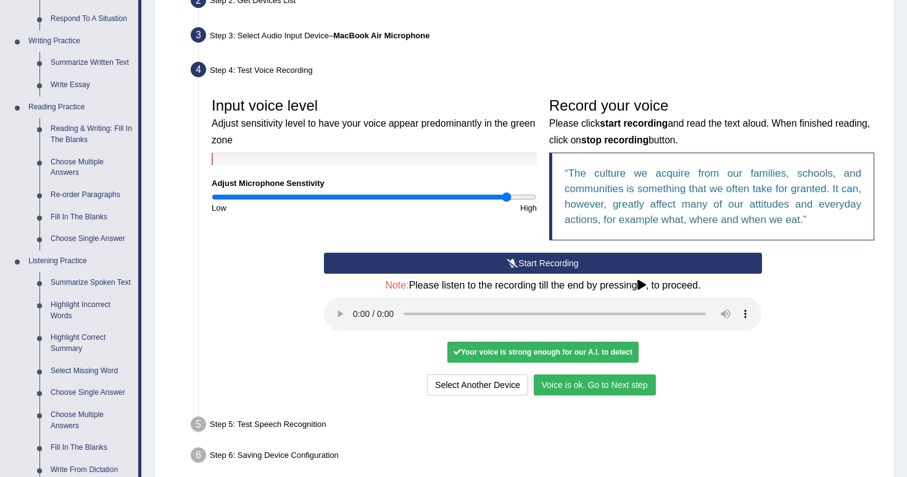
click at [584, 374] on button "Voice is ok. Go to Next step" at bounding box center [595, 384] width 122 height 21
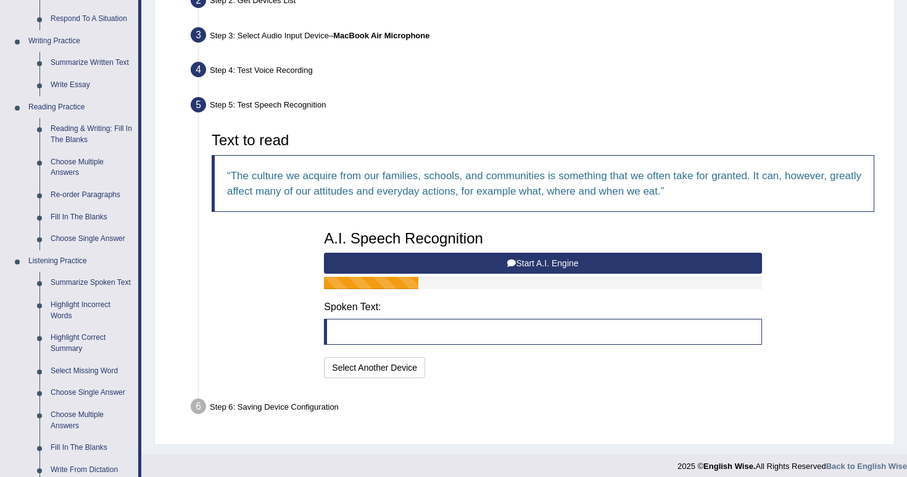
click at [547, 257] on button "Start A.I. Engine" at bounding box center [543, 262] width 438 height 21
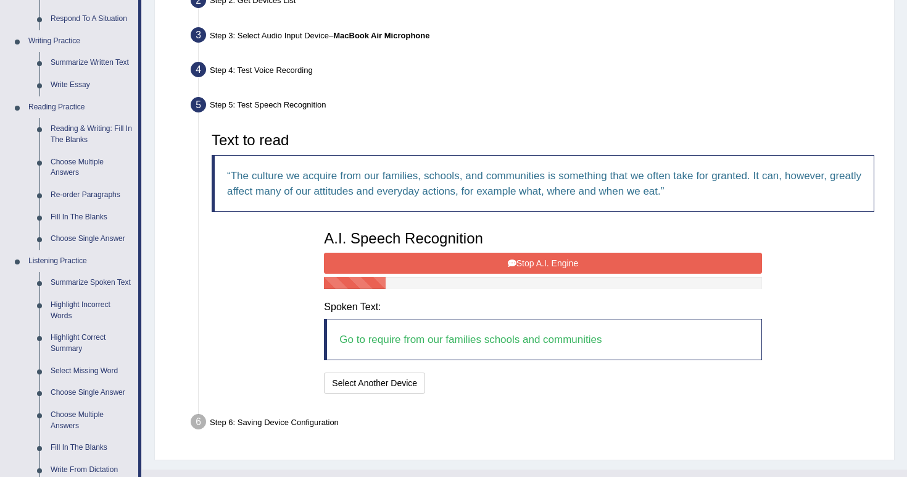
click at [547, 257] on button "Stop A.I. Engine" at bounding box center [543, 262] width 438 height 21
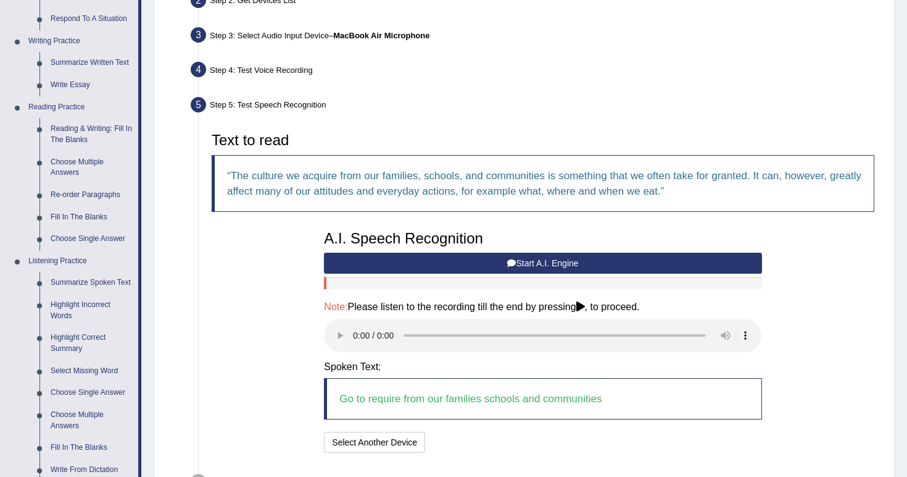
click at [634, 322] on audio at bounding box center [543, 335] width 438 height 33
click at [658, 319] on audio at bounding box center [543, 335] width 438 height 33
click at [356, 325] on audio at bounding box center [543, 335] width 438 height 33
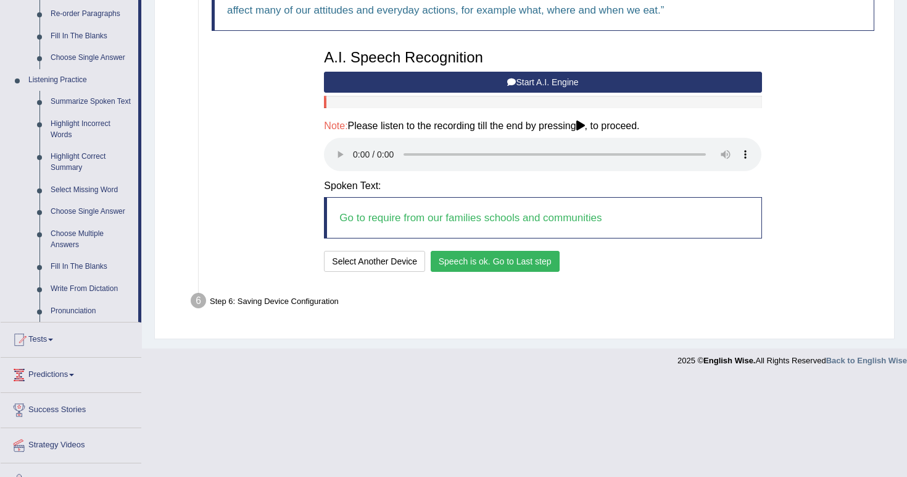
scroll to position [477, 0]
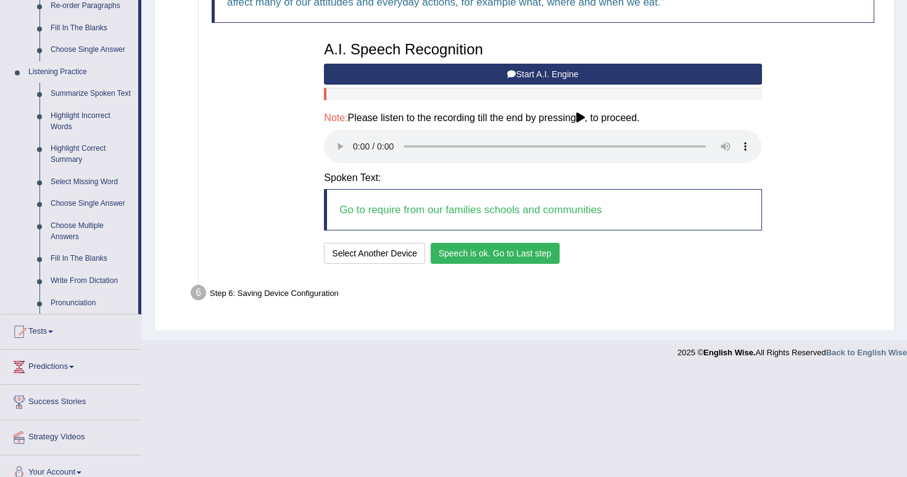
click at [505, 222] on div "A.I. Speech Recognition Start A.I. Engine Stop A.I. Engine Note: Please listen …" at bounding box center [543, 151] width 450 height 232
click at [506, 243] on button "Speech is ok. Go to Last step" at bounding box center [495, 253] width 129 height 21
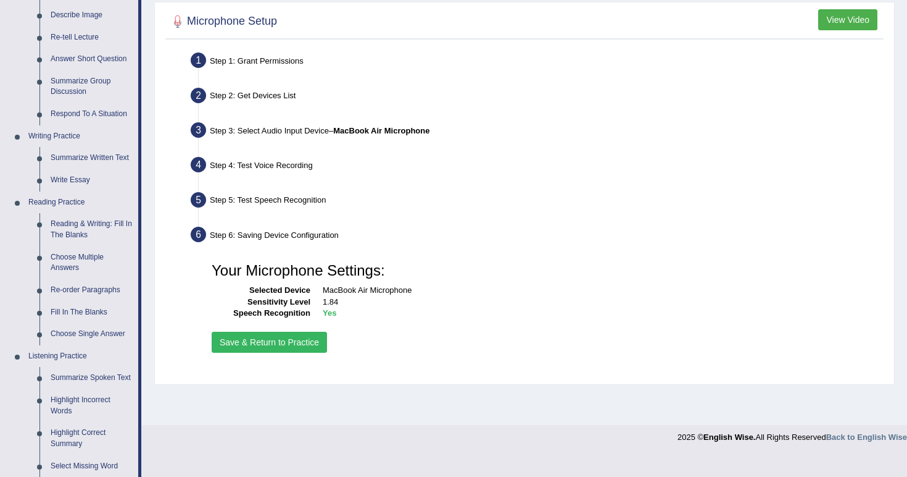
scroll to position [183, 0]
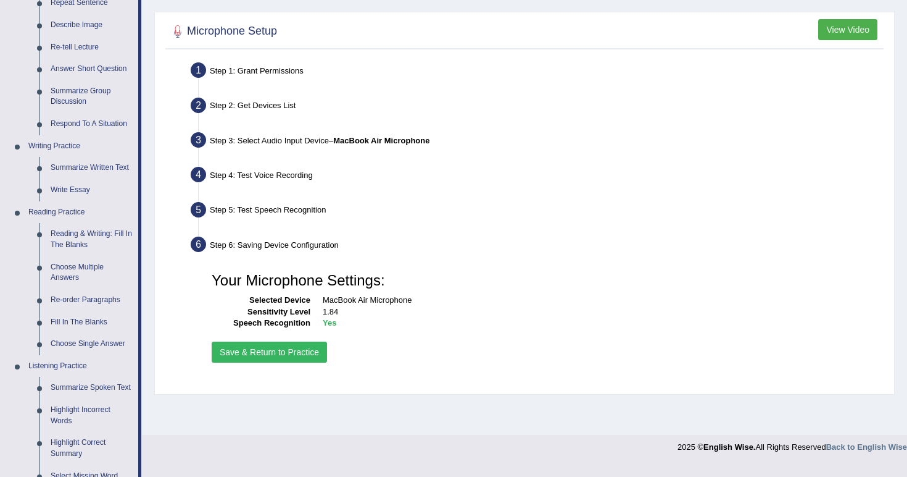
click at [306, 359] on button "Save & Return to Practice" at bounding box center [269, 351] width 115 height 21
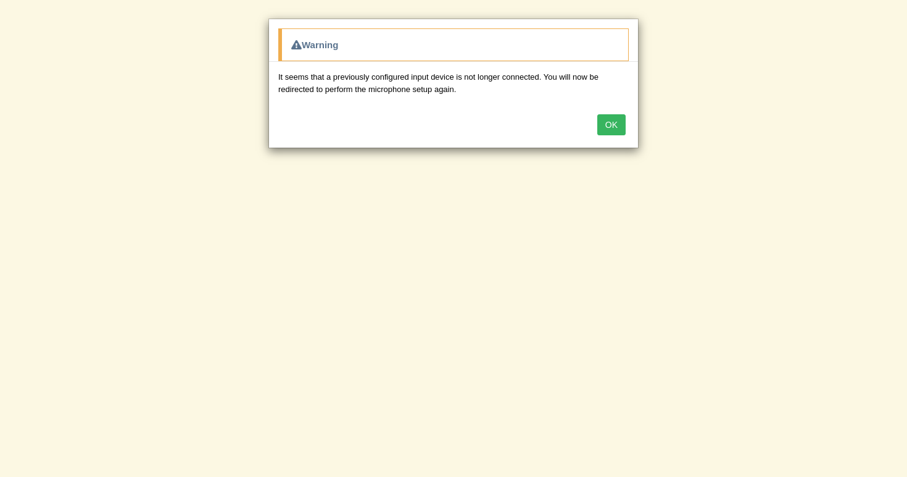
click at [615, 119] on button "OK" at bounding box center [612, 124] width 28 height 21
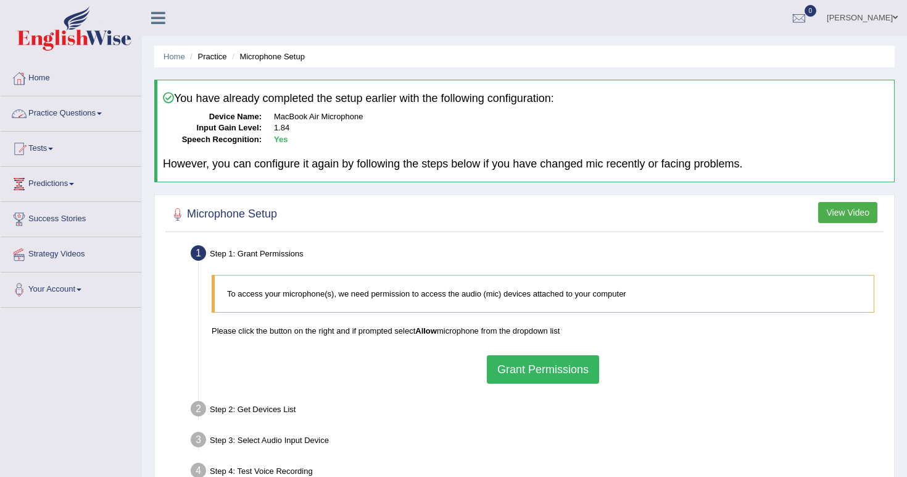
click at [101, 101] on link "Practice Questions" at bounding box center [71, 111] width 141 height 31
